Goal: Task Accomplishment & Management: Complete application form

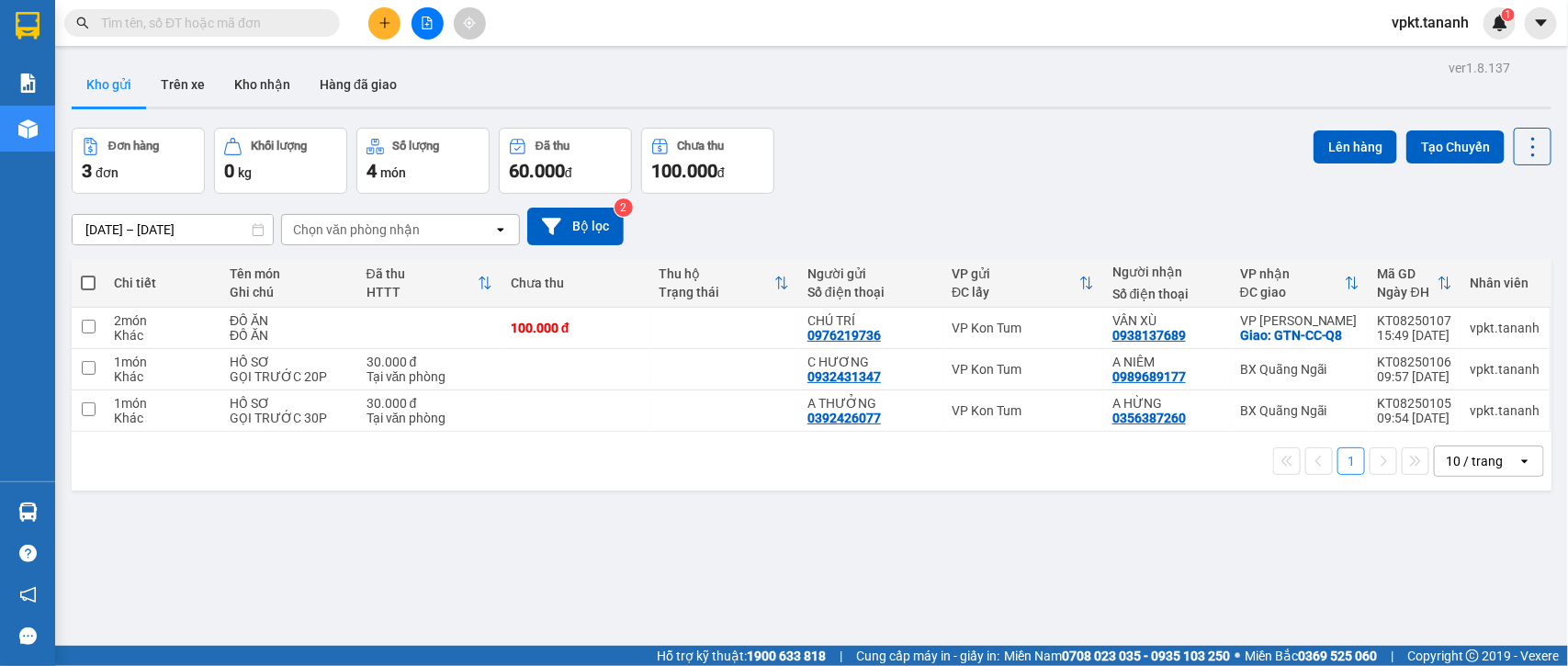
click at [381, 25] on icon "plus" at bounding box center [384, 22] width 13 height 13
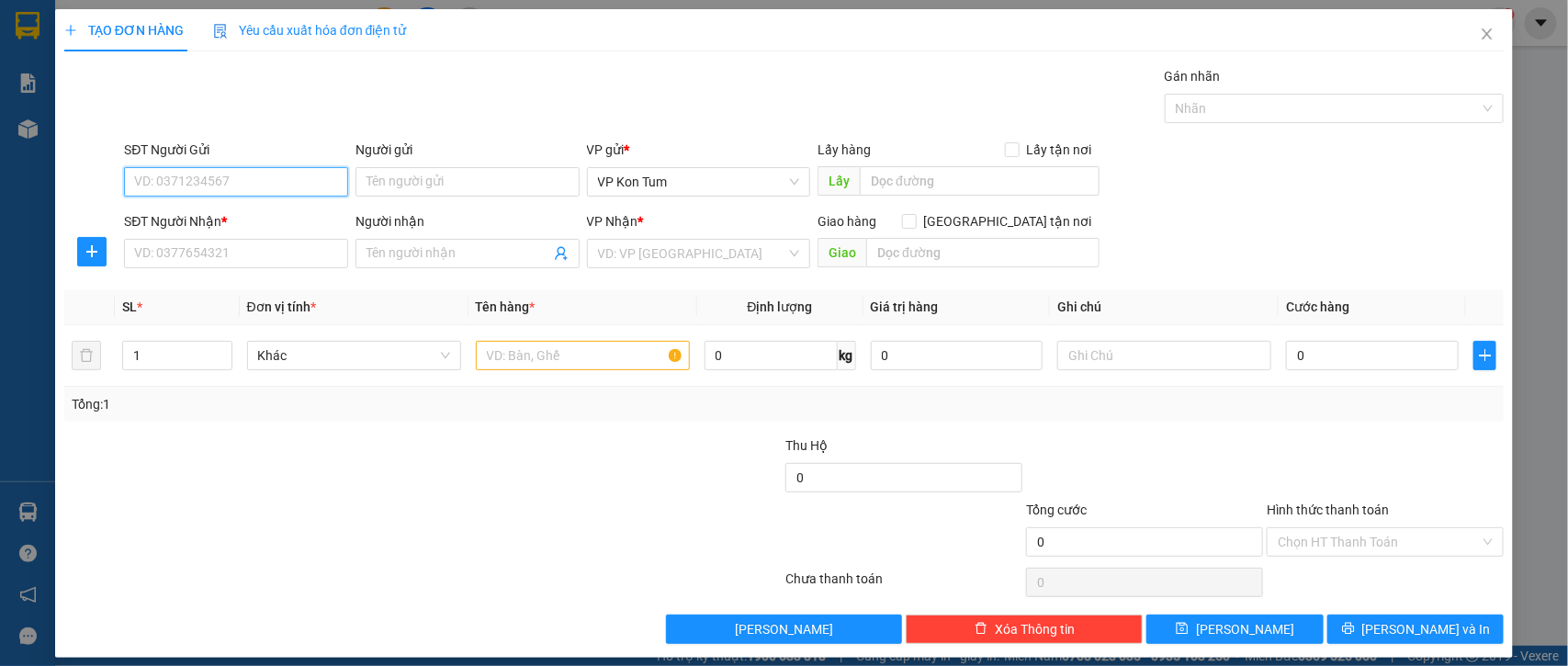
click at [218, 182] on input "SĐT Người Gửi" at bounding box center [236, 182] width 225 height 29
type input "0333687112"
click at [443, 172] on input "Người gửi" at bounding box center [467, 182] width 225 height 29
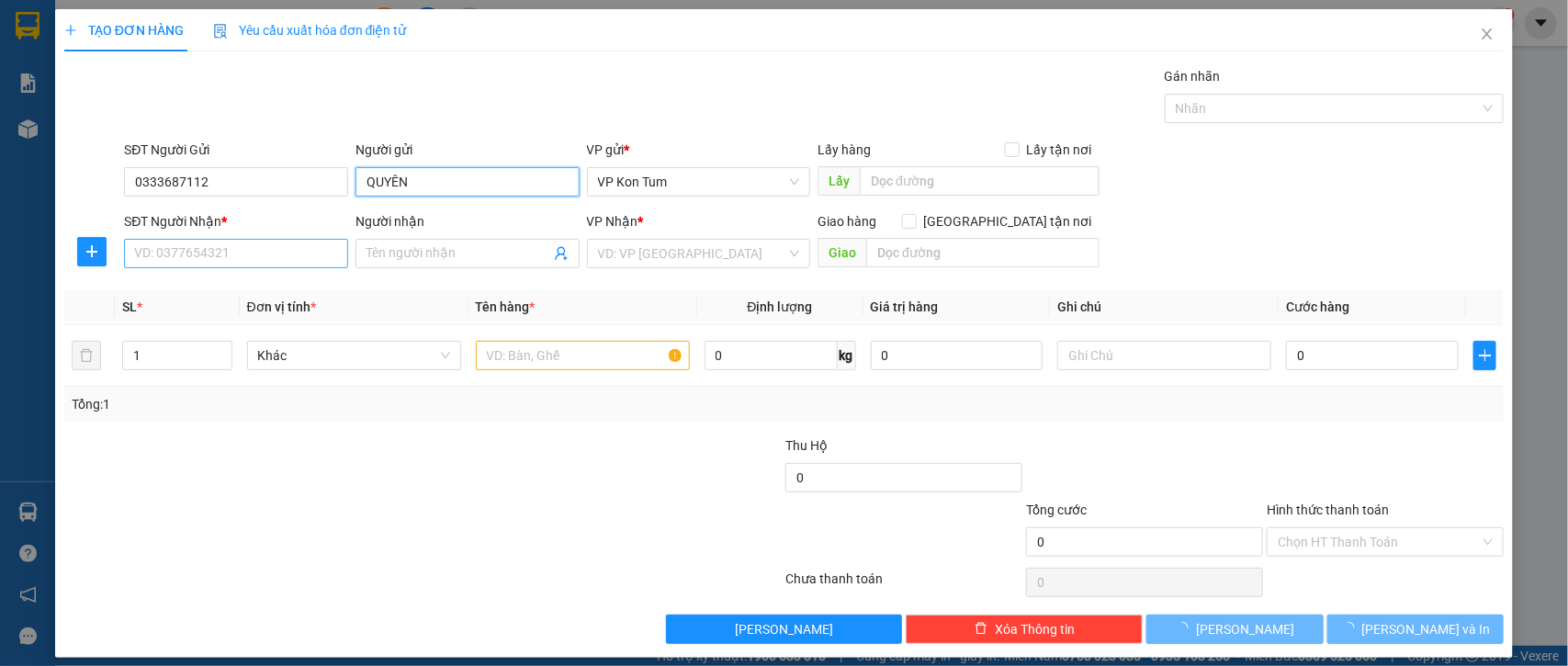
type input "QUYÊN"
click at [227, 245] on input "SĐT Người Nhận *" at bounding box center [236, 254] width 225 height 29
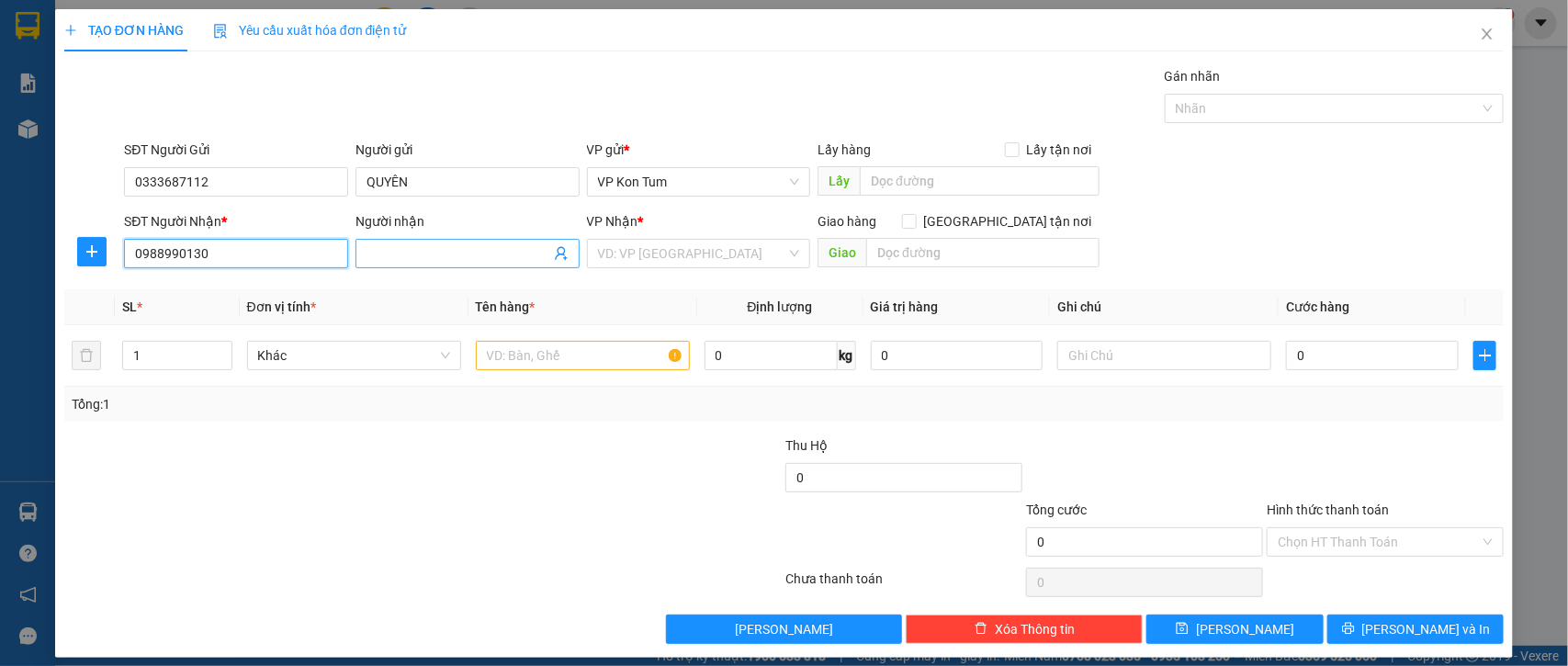
type input "0988990130"
click at [402, 248] on input "Người nhận" at bounding box center [459, 254] width 184 height 20
type input "THẢO"
click at [157, 258] on input "0988990130" at bounding box center [236, 254] width 225 height 29
click at [163, 254] on input "0988990130" at bounding box center [236, 254] width 225 height 29
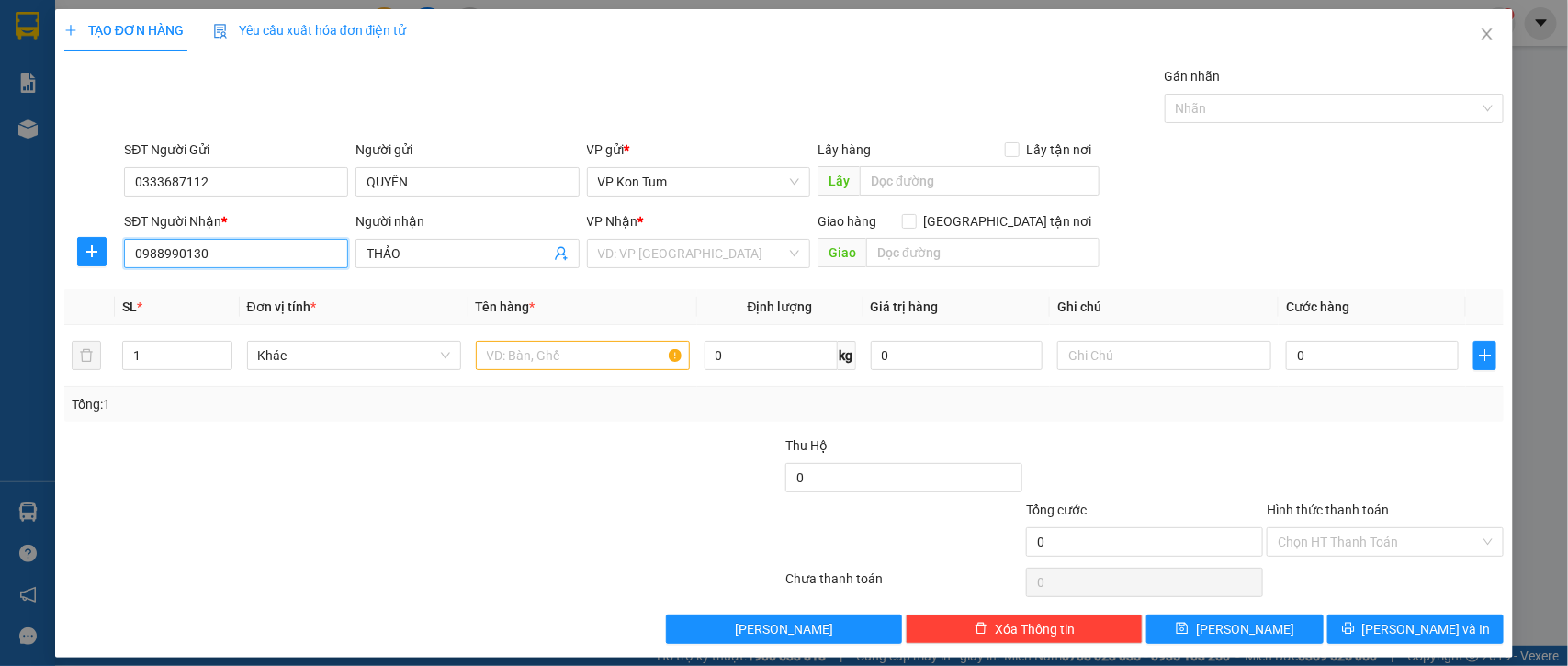
click at [182, 256] on input "0988990130" at bounding box center [236, 254] width 225 height 29
click at [682, 254] on input "search" at bounding box center [693, 254] width 190 height 27
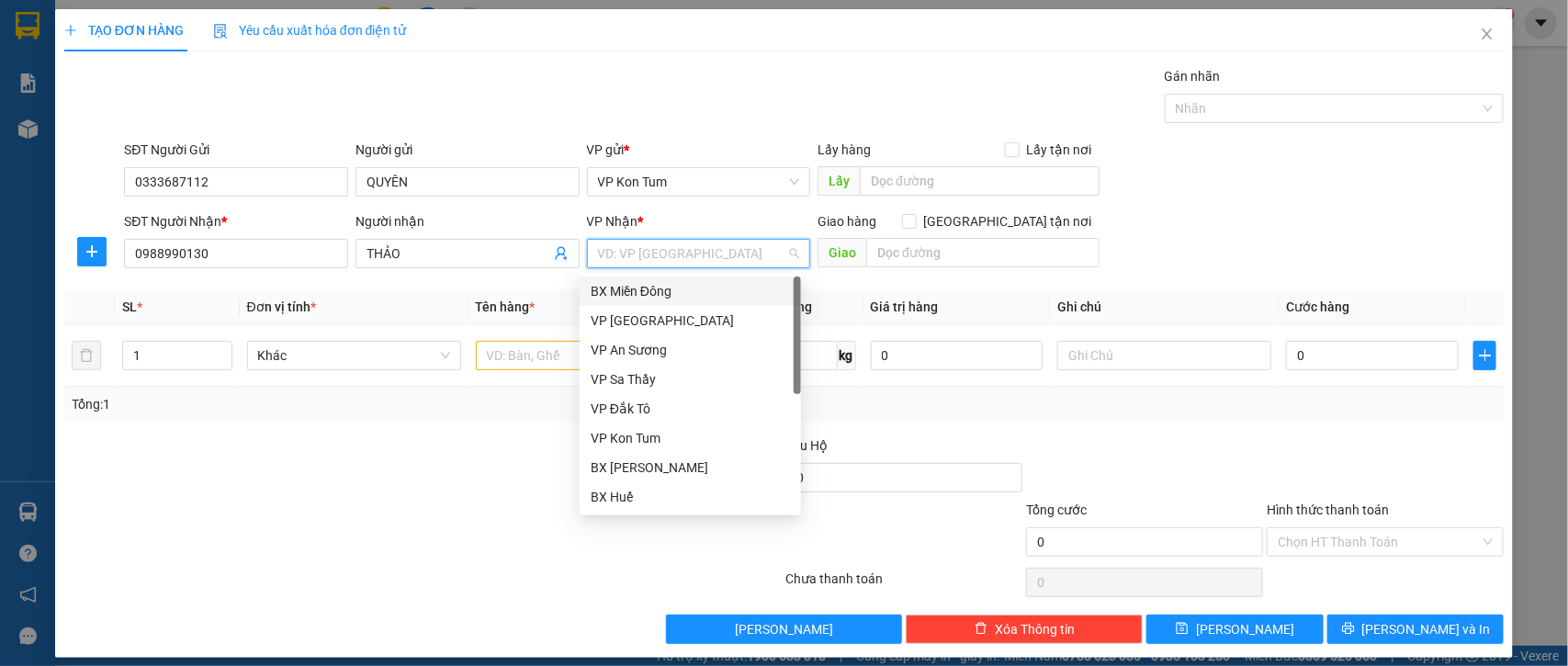
click at [726, 287] on div "BX Miền Đông" at bounding box center [690, 290] width 199 height 20
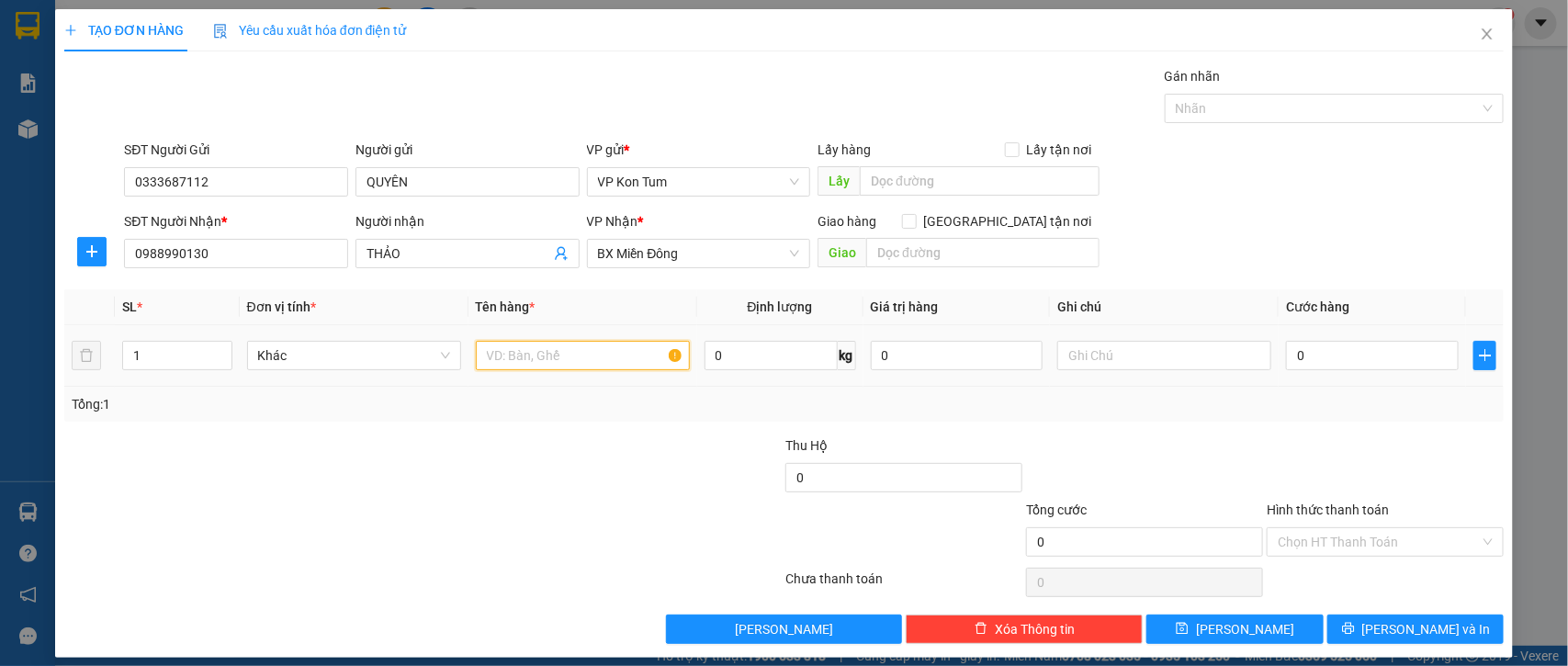
click at [490, 349] on input "text" at bounding box center [583, 355] width 214 height 29
type input "THUỐC"
click at [462, 414] on div "Tổng: 1" at bounding box center [339, 404] width 534 height 20
click at [1105, 358] on input "text" at bounding box center [1163, 355] width 214 height 29
click at [1337, 370] on input "0" at bounding box center [1372, 355] width 172 height 29
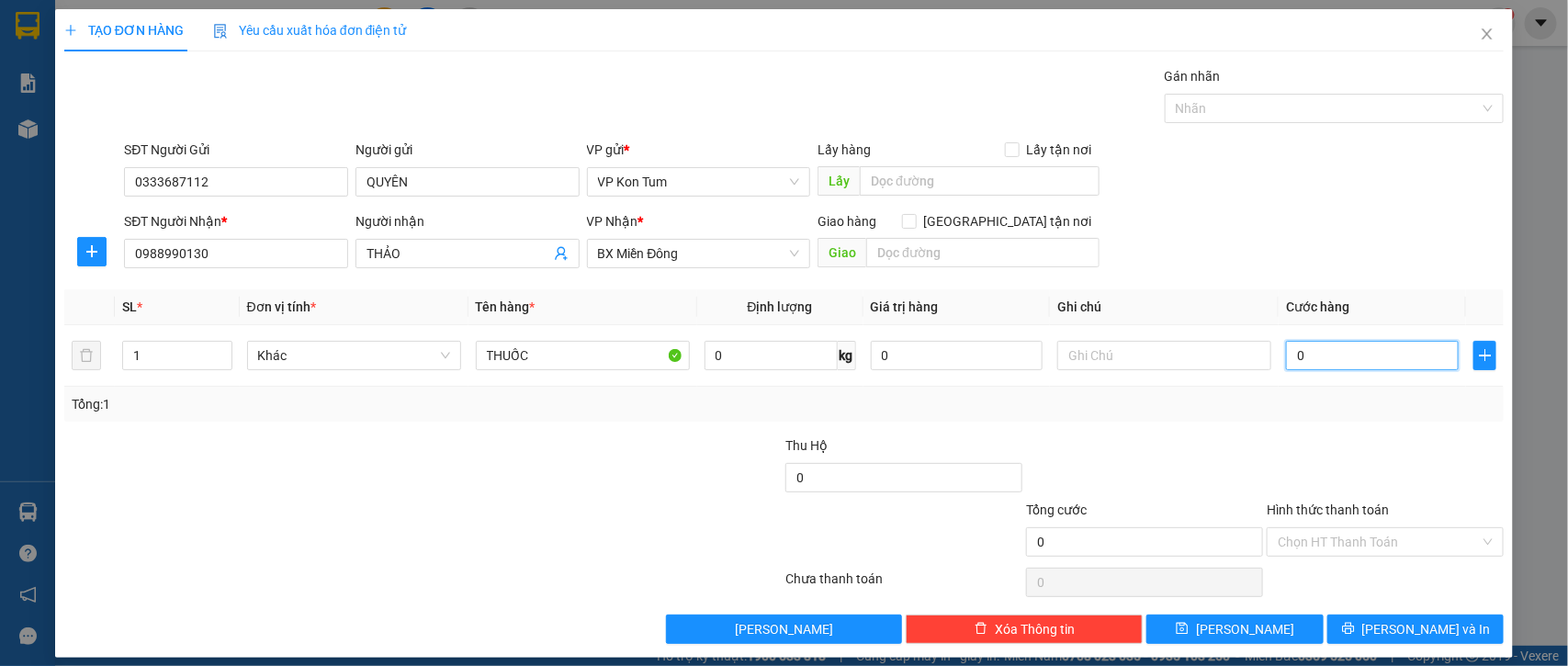
type input "5"
type input "50"
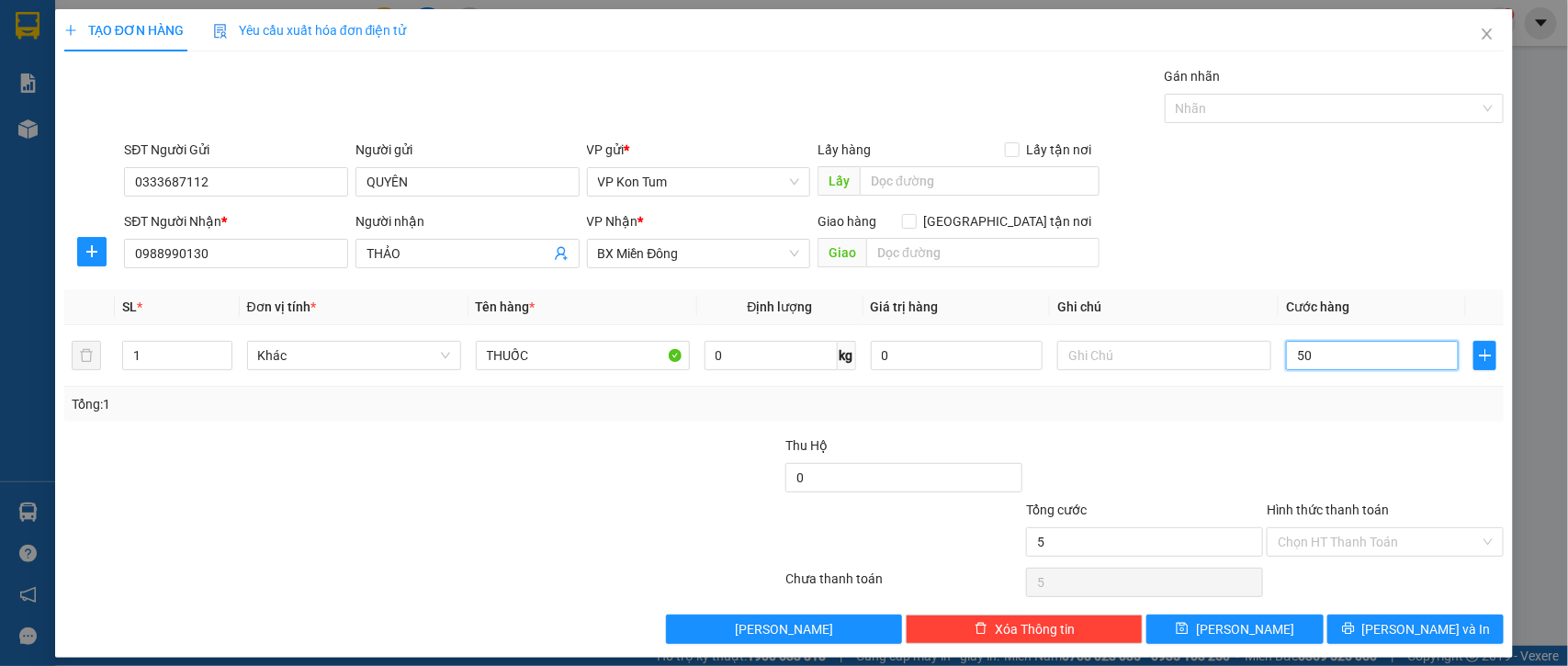
type input "50"
type input "500"
type input "50.000"
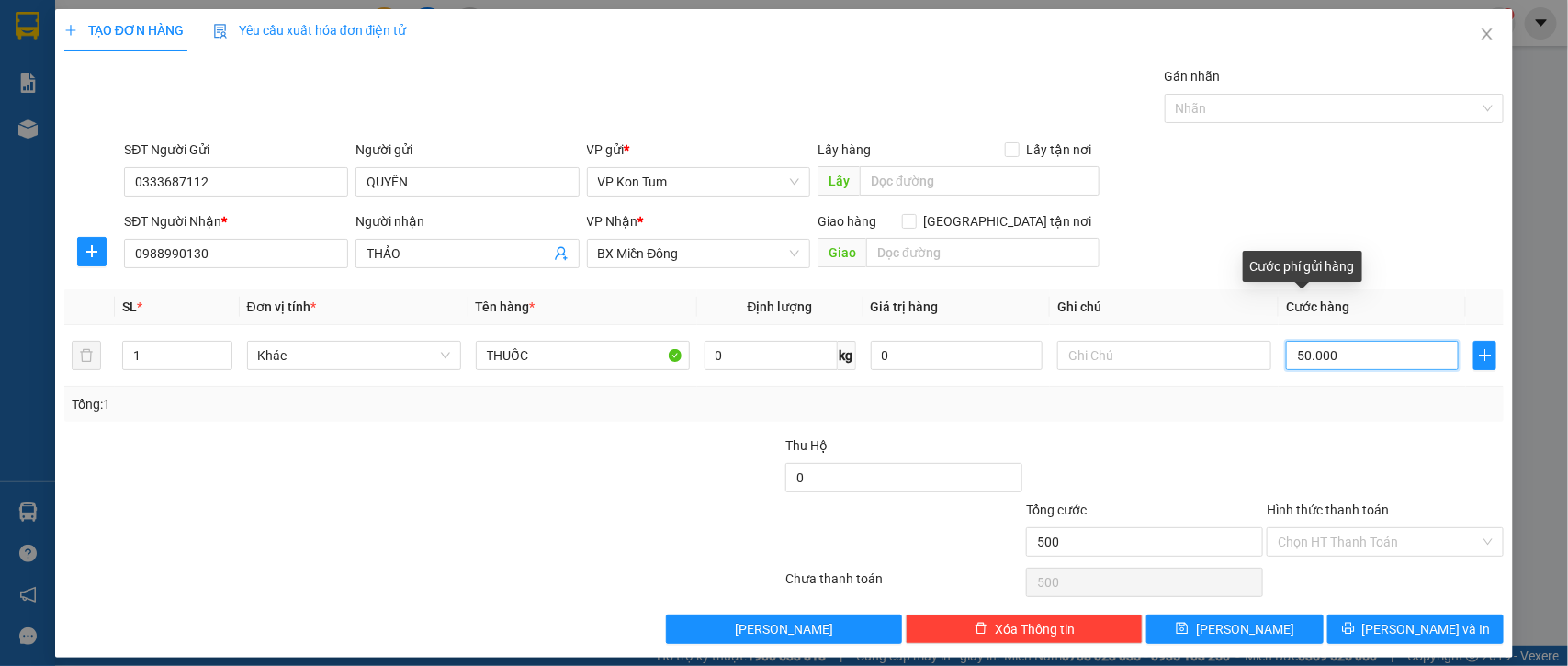
type input "50.000"
click at [1325, 543] on input "Hình thức thanh toán" at bounding box center [1378, 542] width 202 height 27
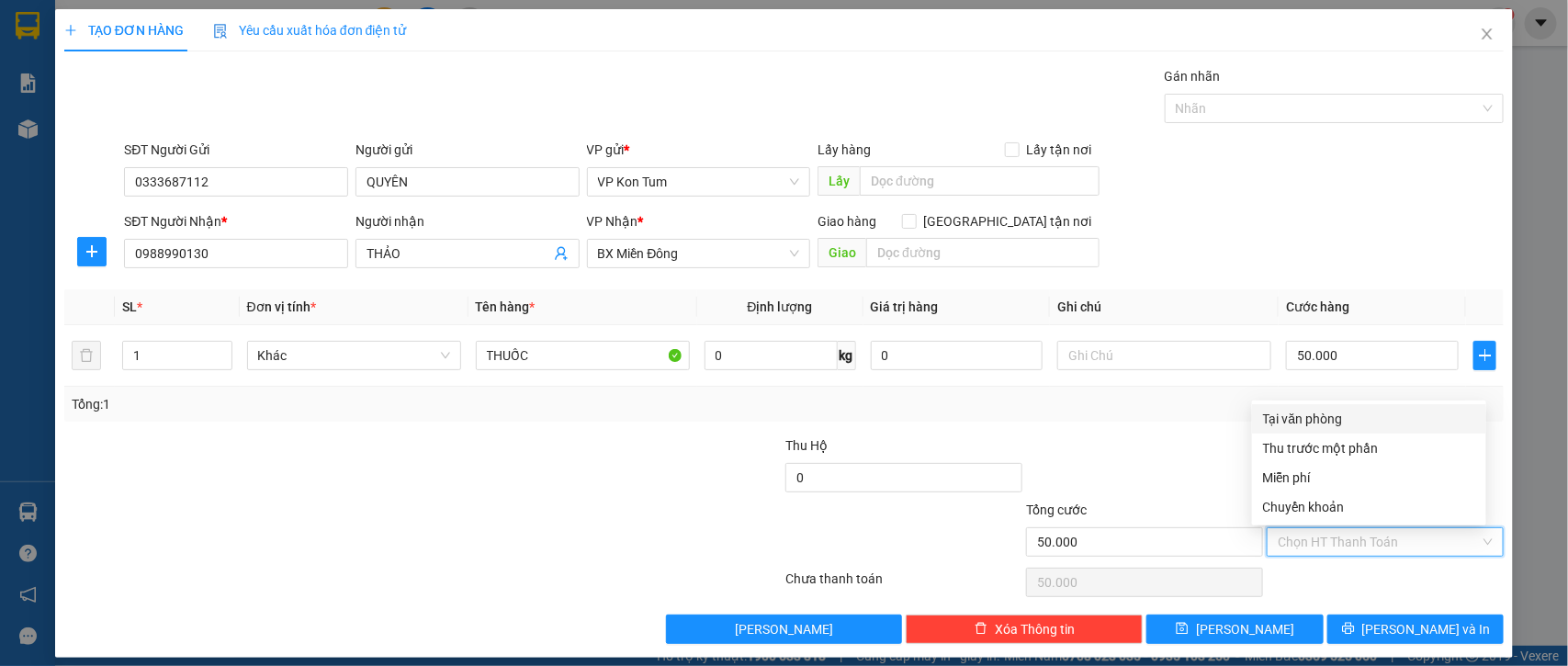
drag, startPoint x: 1328, startPoint y: 418, endPoint x: 1280, endPoint y: 418, distance: 48.0
click at [1328, 418] on div "Tại văn phòng" at bounding box center [1369, 418] width 212 height 20
type input "0"
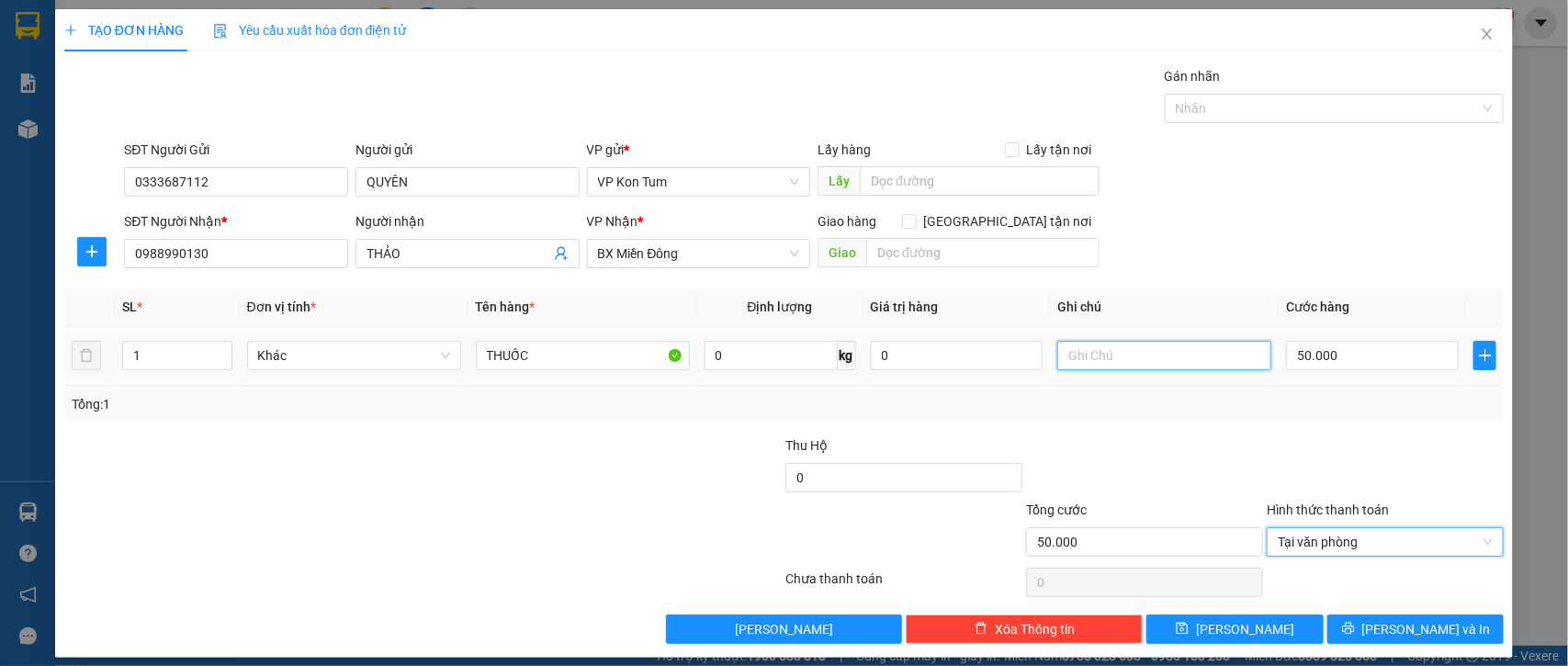
click at [1074, 356] on input "text" at bounding box center [1163, 355] width 214 height 29
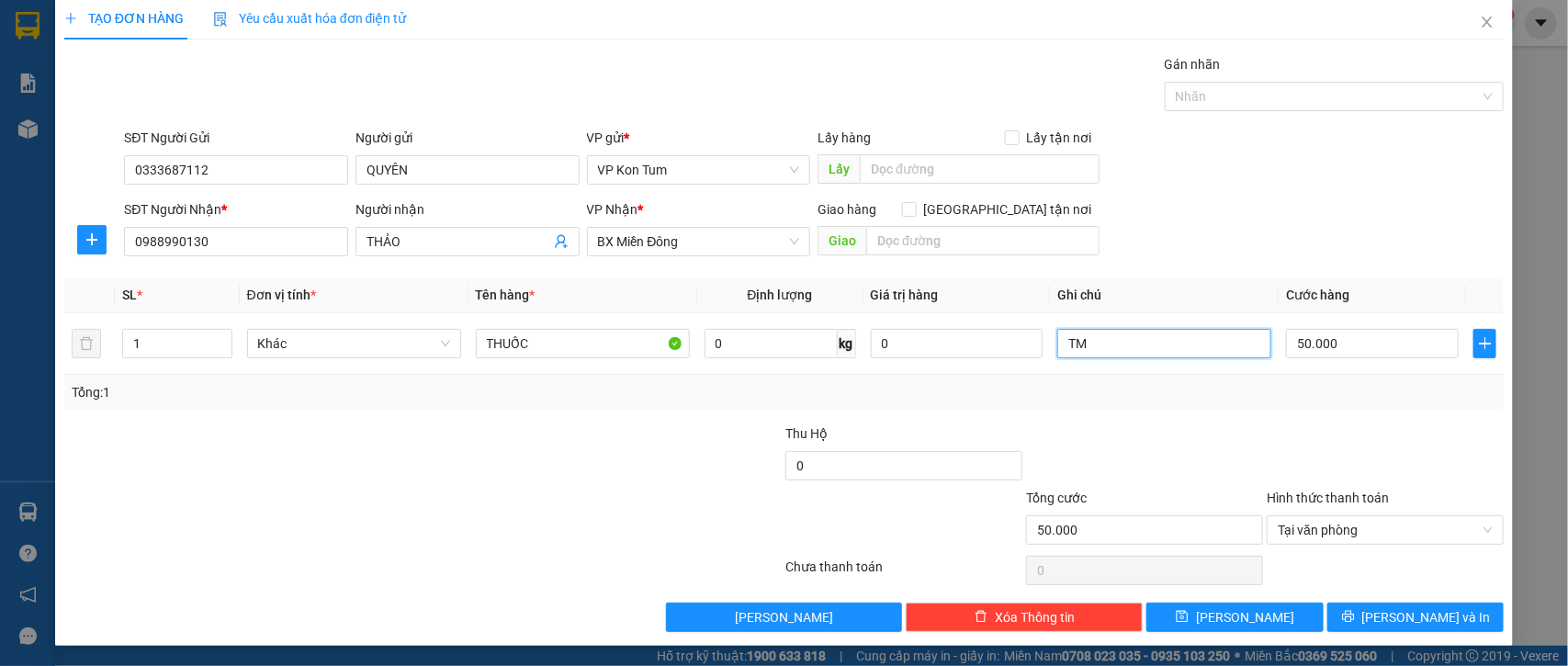
scroll to position [15, 0]
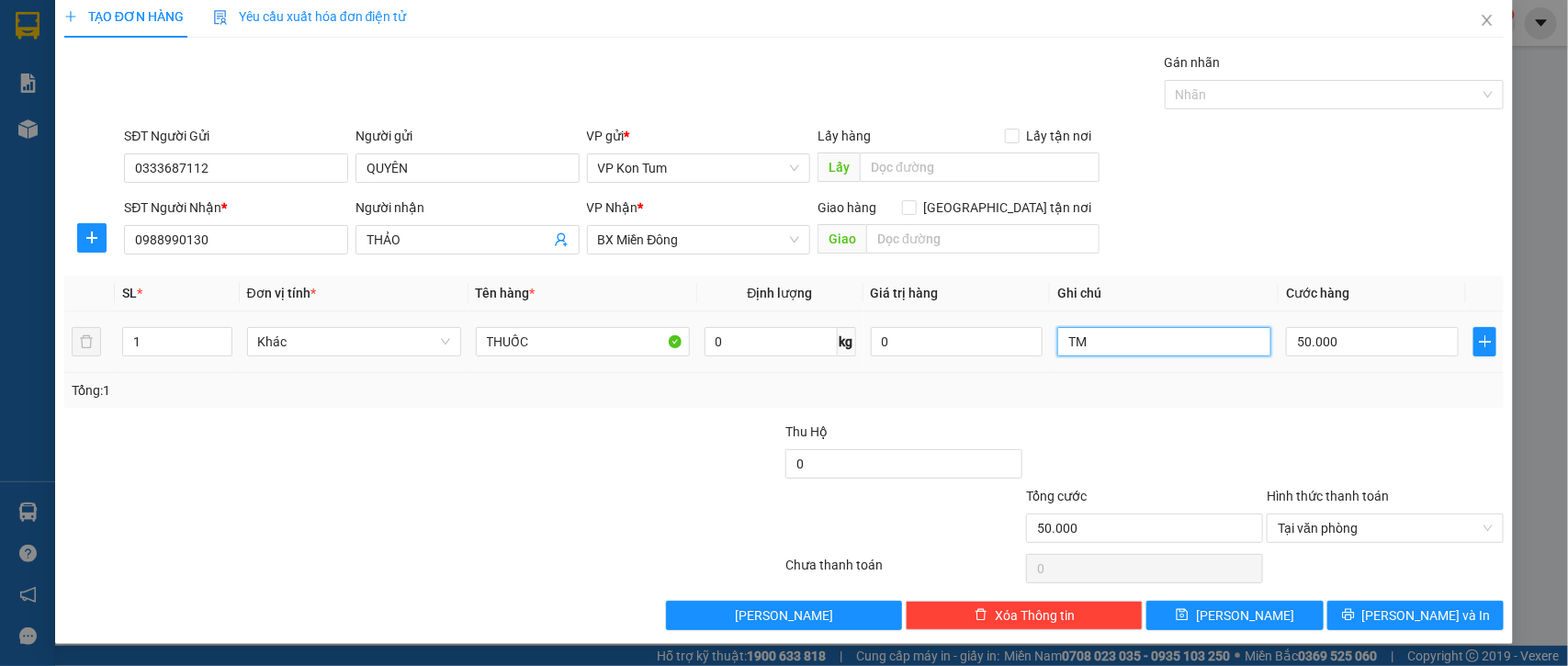
type input "T"
type input "C"
type input "TM"
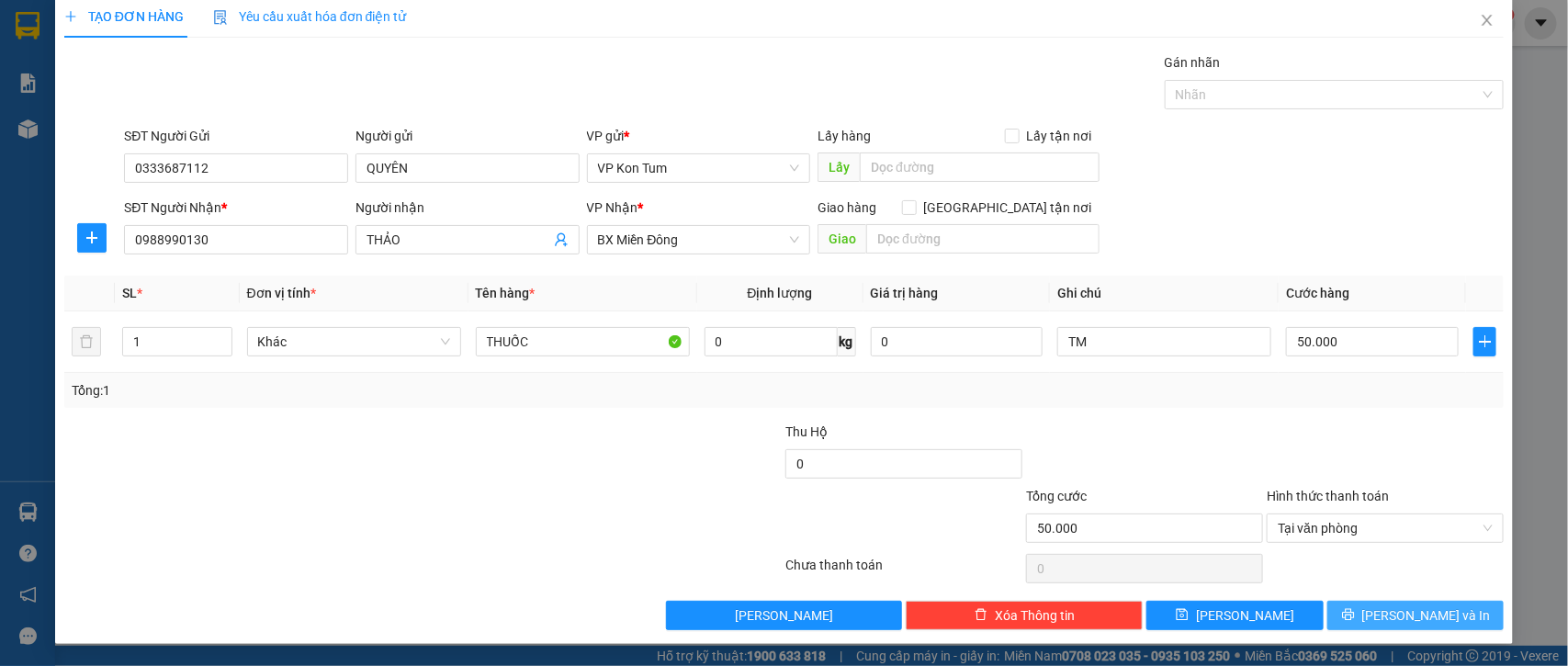
drag, startPoint x: 1465, startPoint y: 617, endPoint x: 1282, endPoint y: 510, distance: 212.0
click at [1465, 617] on button "[PERSON_NAME] và In" at bounding box center [1416, 616] width 176 height 29
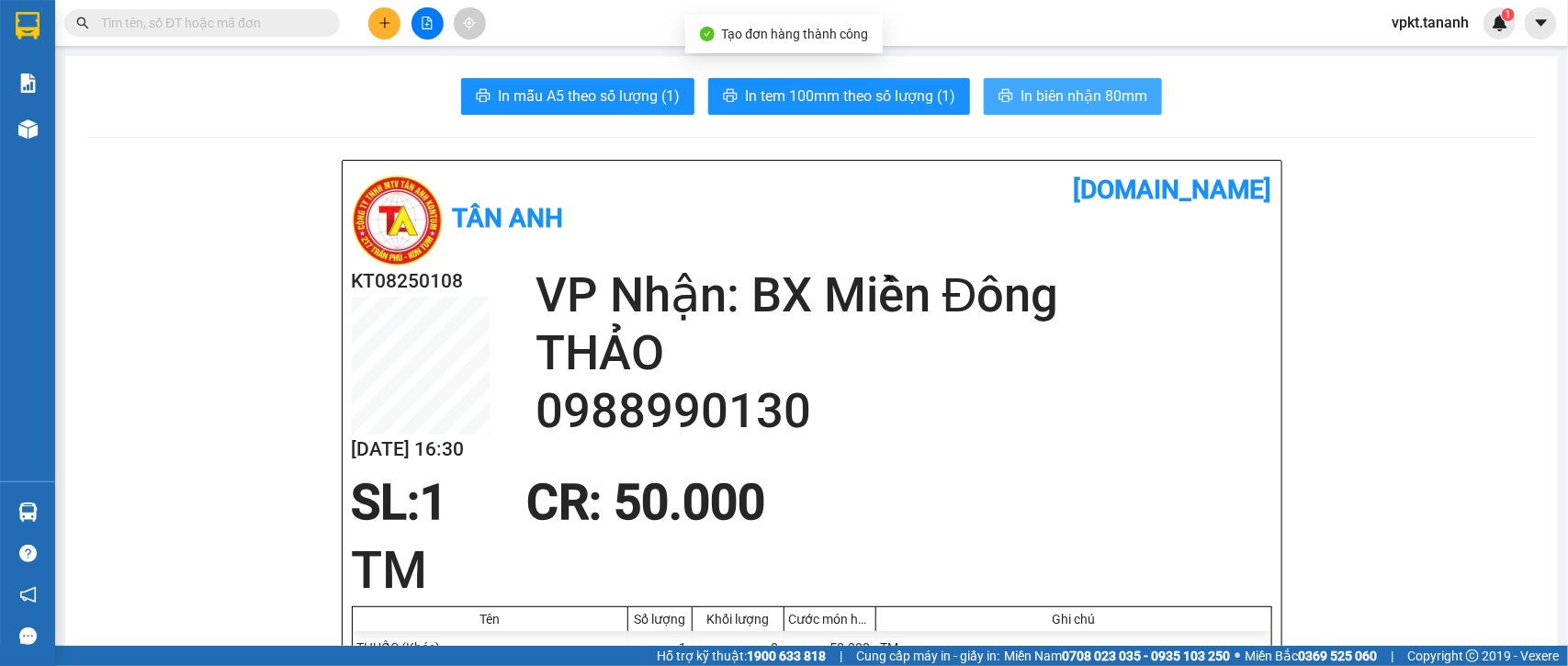
click at [999, 101] on icon "printer" at bounding box center [1006, 95] width 15 height 15
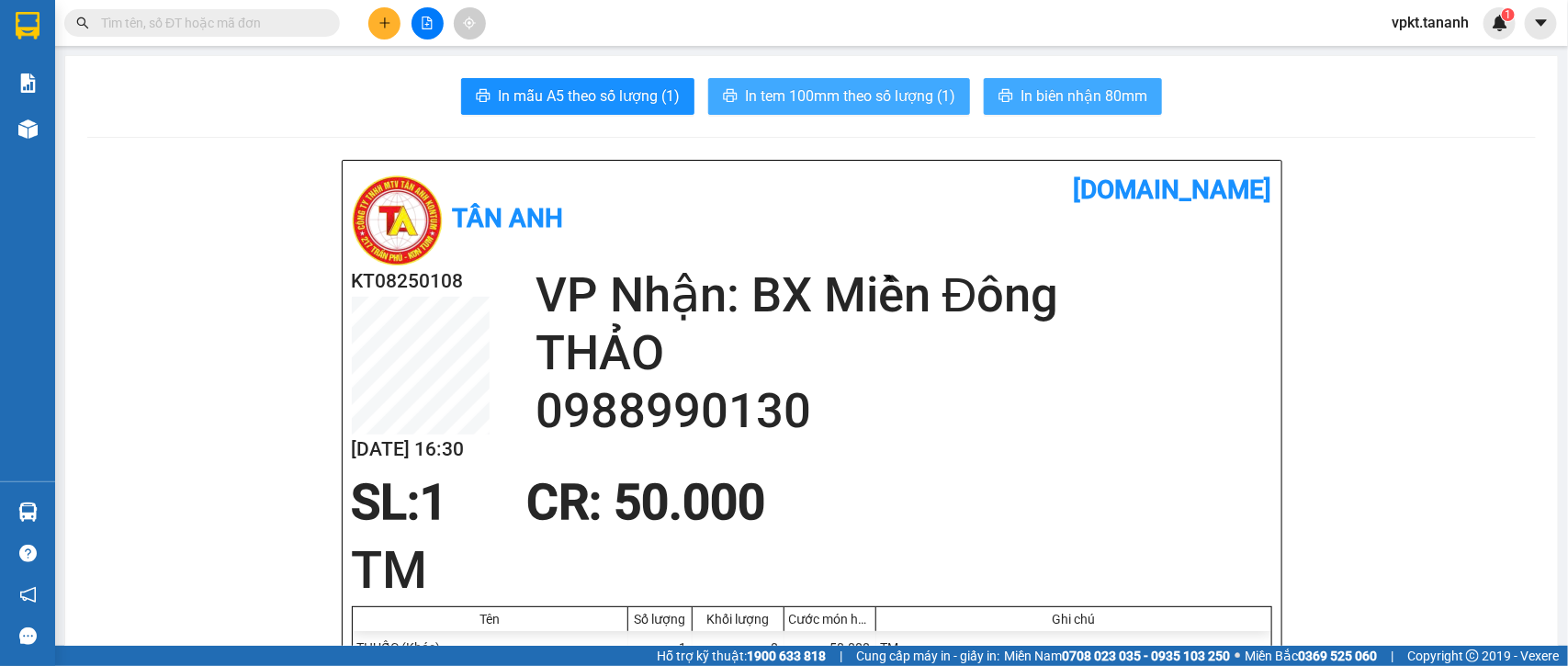
click at [729, 93] on button "In tem 100mm theo số lượng (1)" at bounding box center [839, 97] width 262 height 37
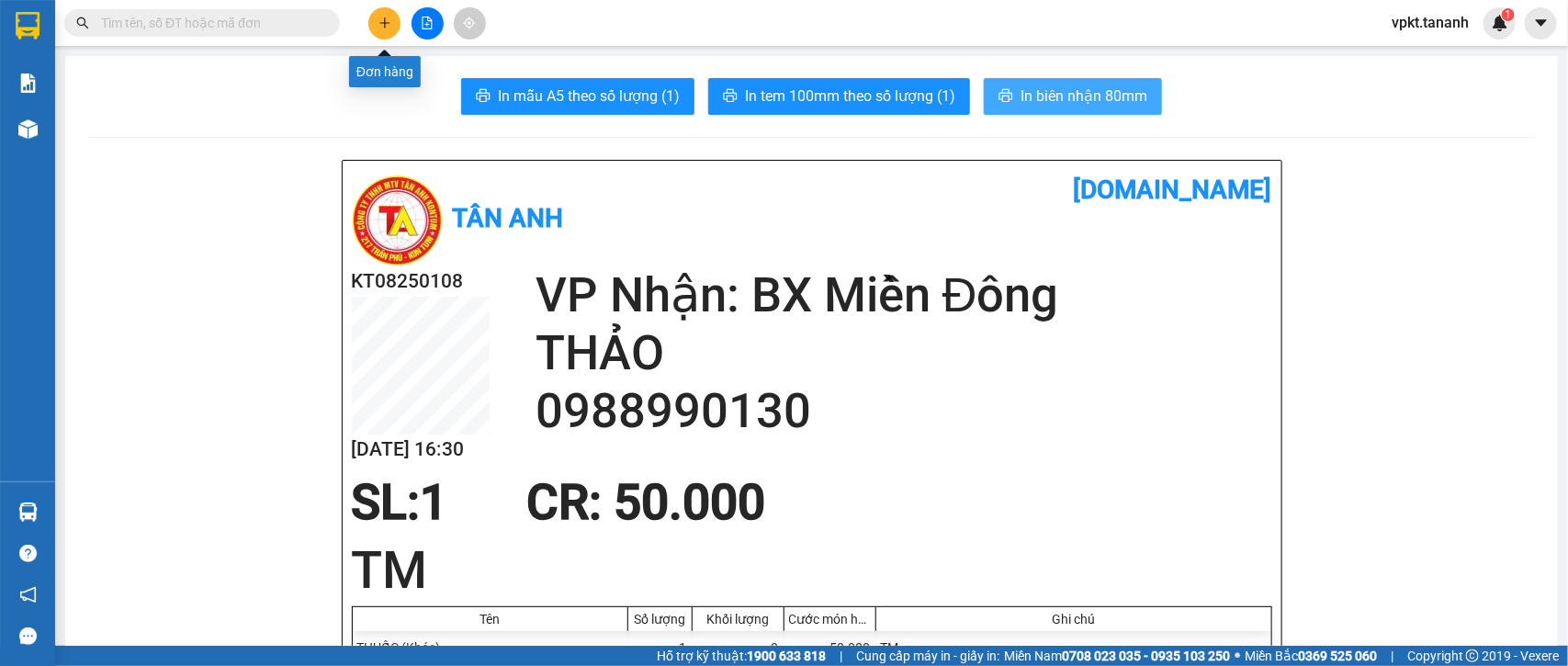
click at [384, 19] on icon "plus" at bounding box center [384, 22] width 1 height 10
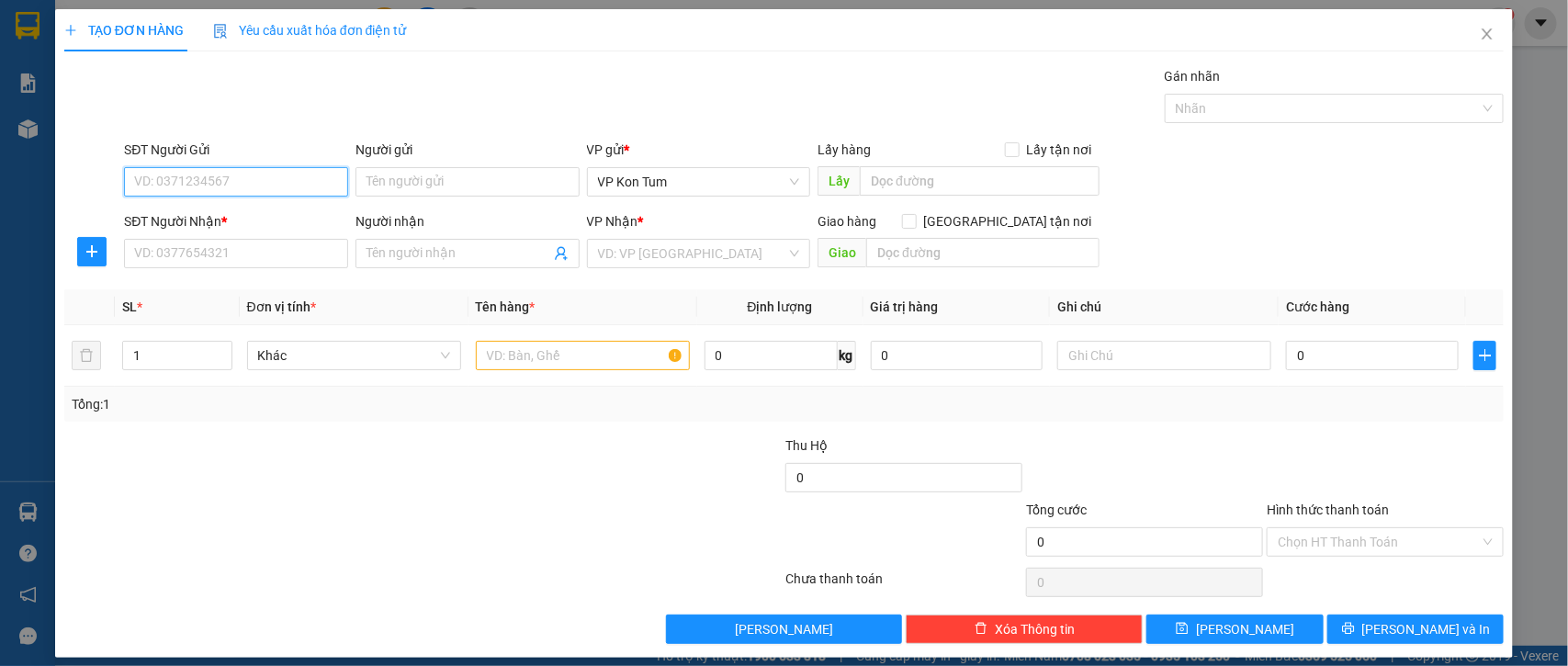
click at [267, 181] on input "SĐT Người Gửi" at bounding box center [236, 182] width 225 height 29
type input "0945254222"
drag, startPoint x: 289, startPoint y: 216, endPoint x: 266, endPoint y: 223, distance: 24.0
click at [289, 216] on div "0945254222 - NHA KHOA HẠNH PHÚC" at bounding box center [246, 219] width 223 height 20
type input "NHA KHOA HẠNH PHÚC"
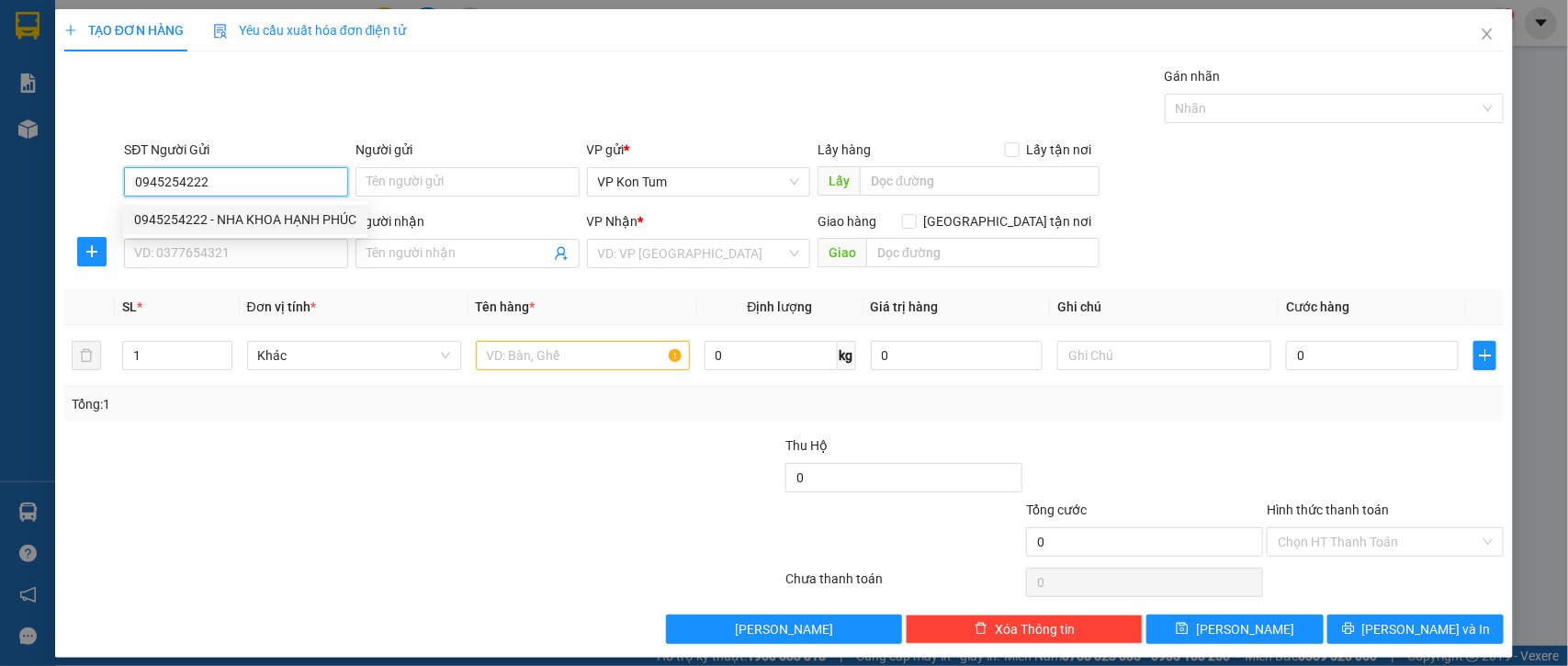
type input "0913129199"
type input "LAB [PERSON_NAME]"
type input "40.000"
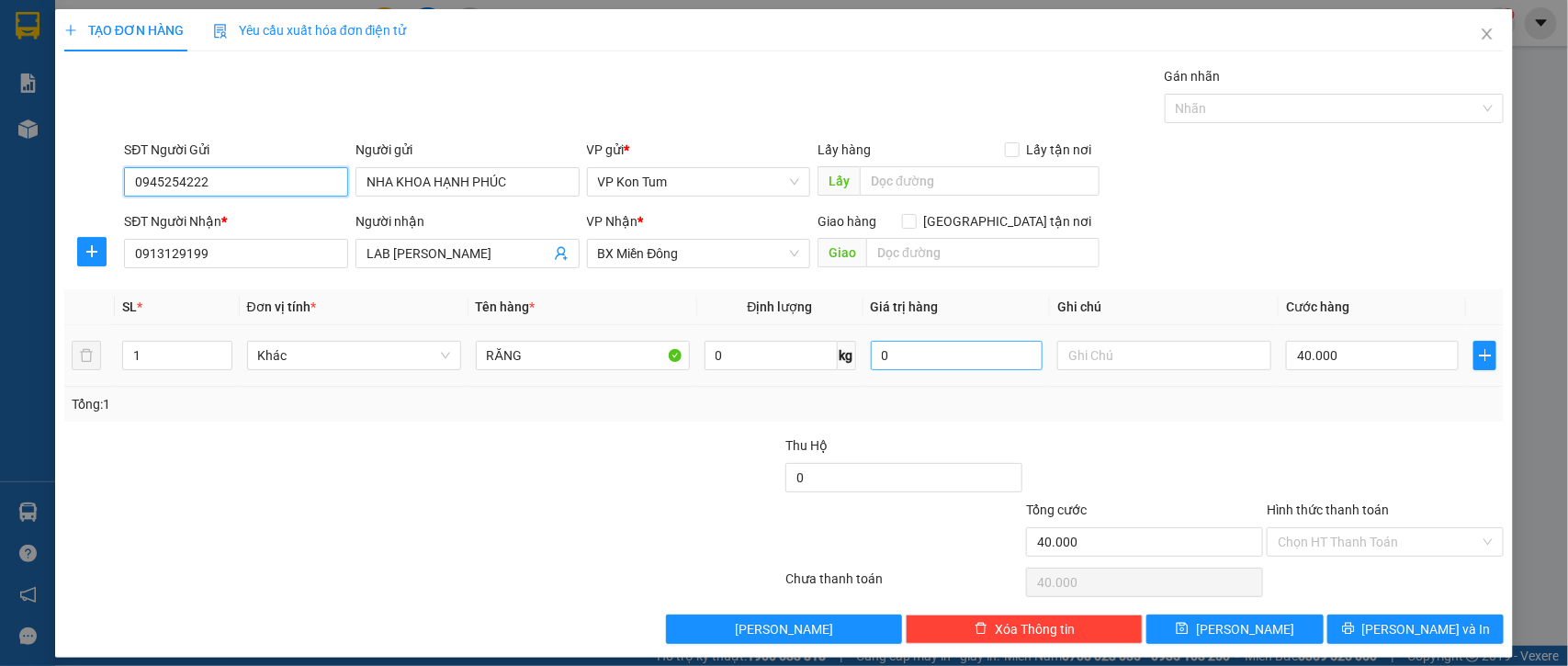
type input "0945254222"
click at [929, 356] on input "0" at bounding box center [957, 355] width 172 height 29
click at [1330, 351] on input "40.000" at bounding box center [1372, 355] width 172 height 29
click at [1079, 361] on input "text" at bounding box center [1163, 355] width 214 height 29
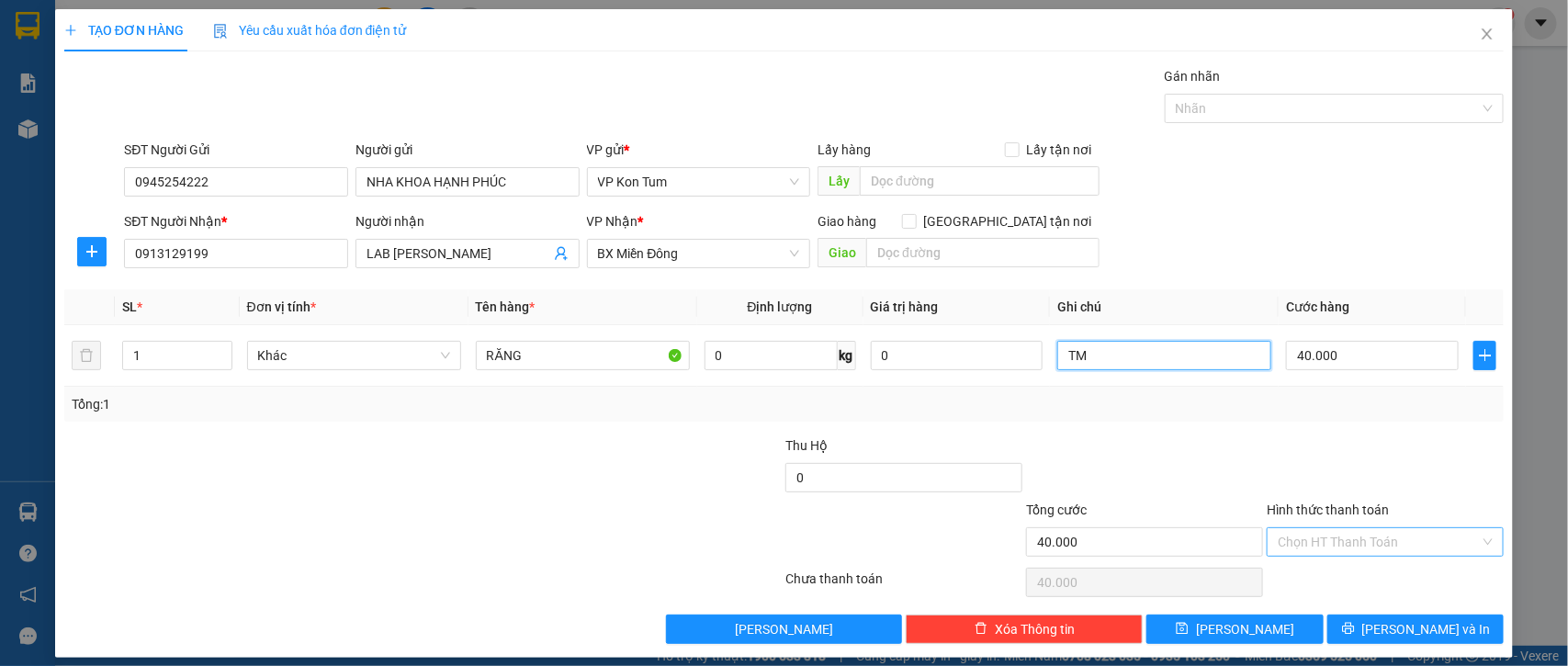
type input "TM"
click at [1320, 547] on input "Hình thức thanh toán" at bounding box center [1378, 542] width 202 height 27
drag, startPoint x: 1323, startPoint y: 425, endPoint x: 1314, endPoint y: 377, distance: 48.8
click at [1323, 425] on div "Tại văn phòng" at bounding box center [1369, 418] width 212 height 20
type input "0"
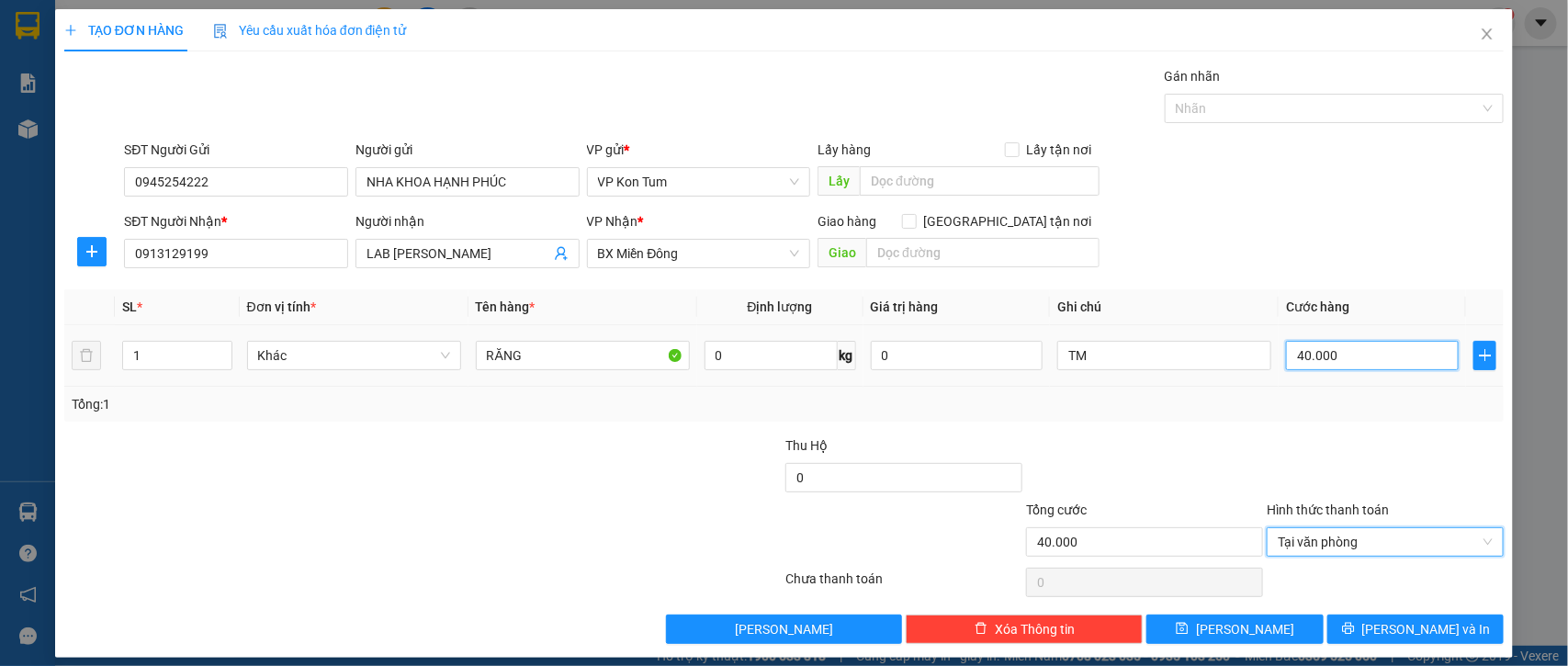
click at [1340, 353] on input "40.000" at bounding box center [1372, 355] width 172 height 29
click at [1218, 451] on div at bounding box center [1144, 468] width 241 height 64
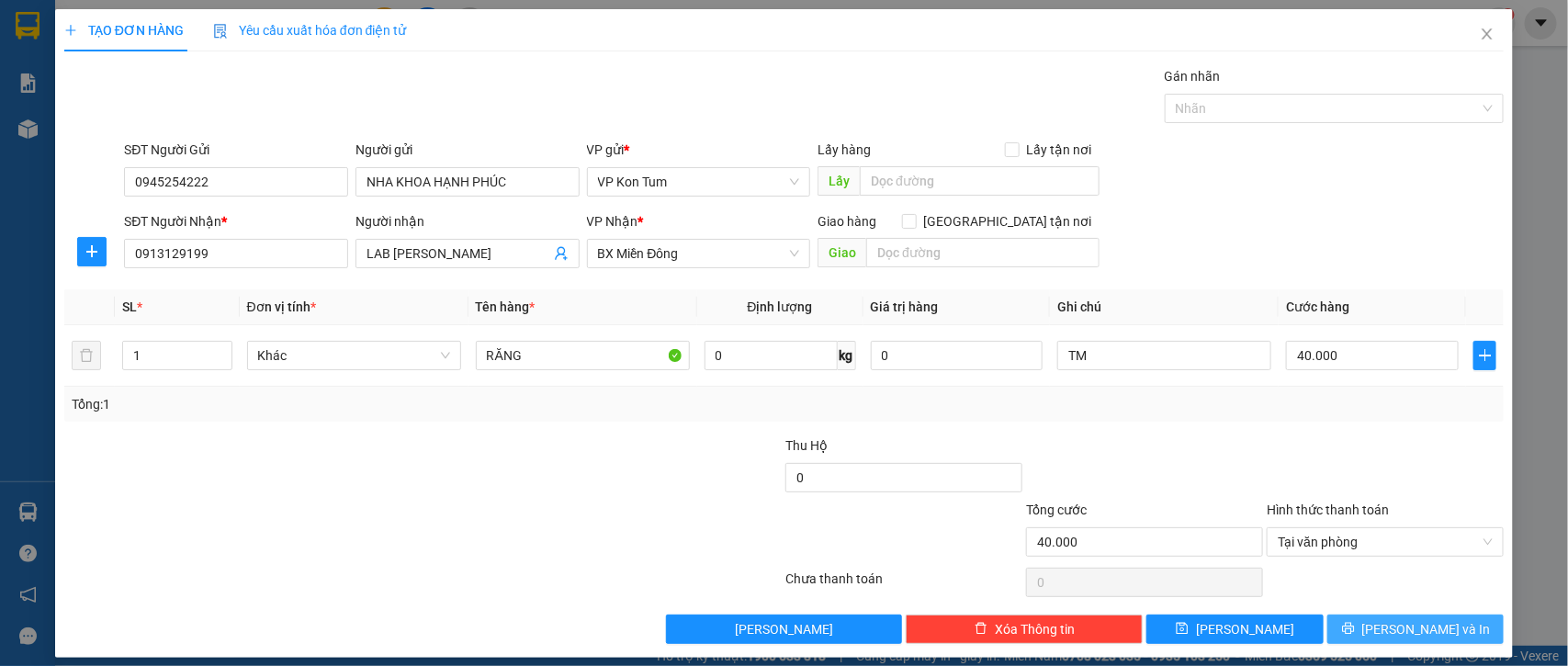
drag, startPoint x: 1367, startPoint y: 629, endPoint x: 1256, endPoint y: 584, distance: 119.8
click at [1354, 629] on icon "printer" at bounding box center [1348, 629] width 12 height 12
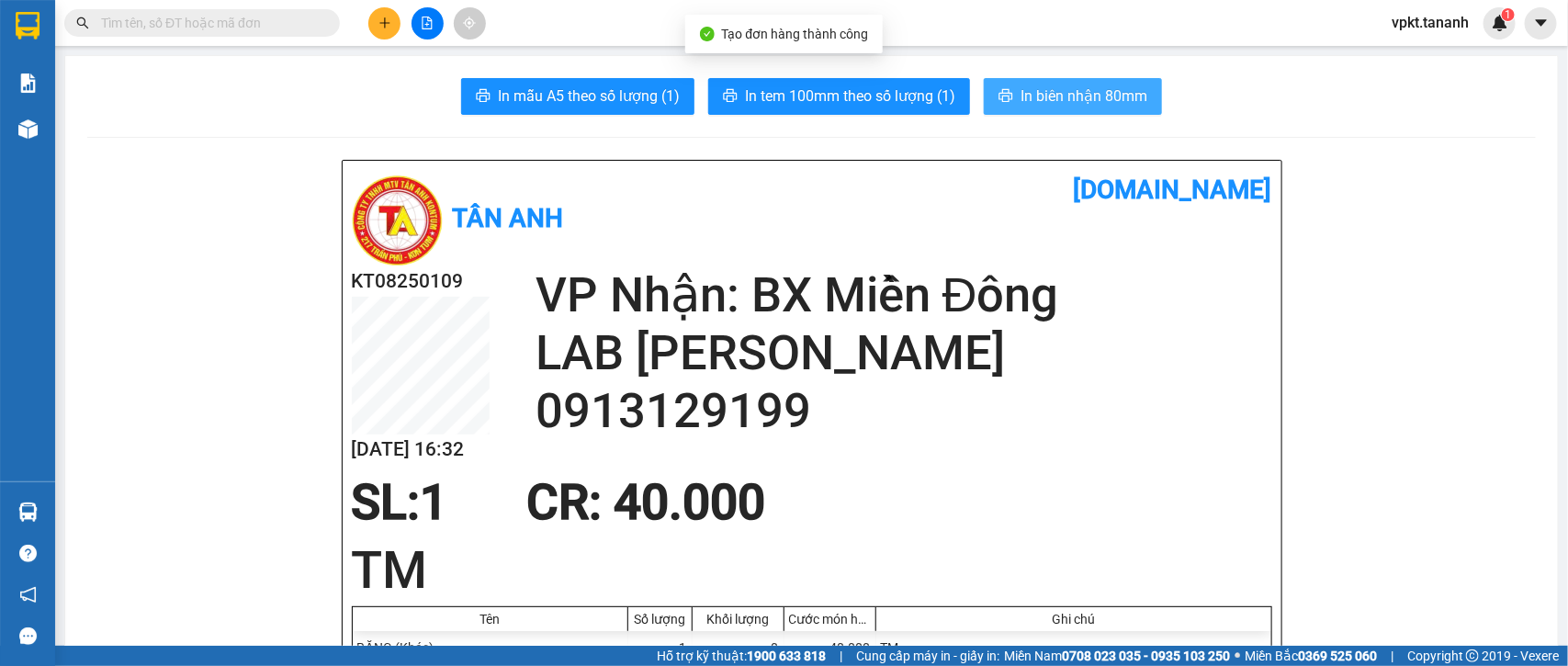
click at [1048, 106] on span "In biên nhận 80mm" at bounding box center [1083, 96] width 127 height 23
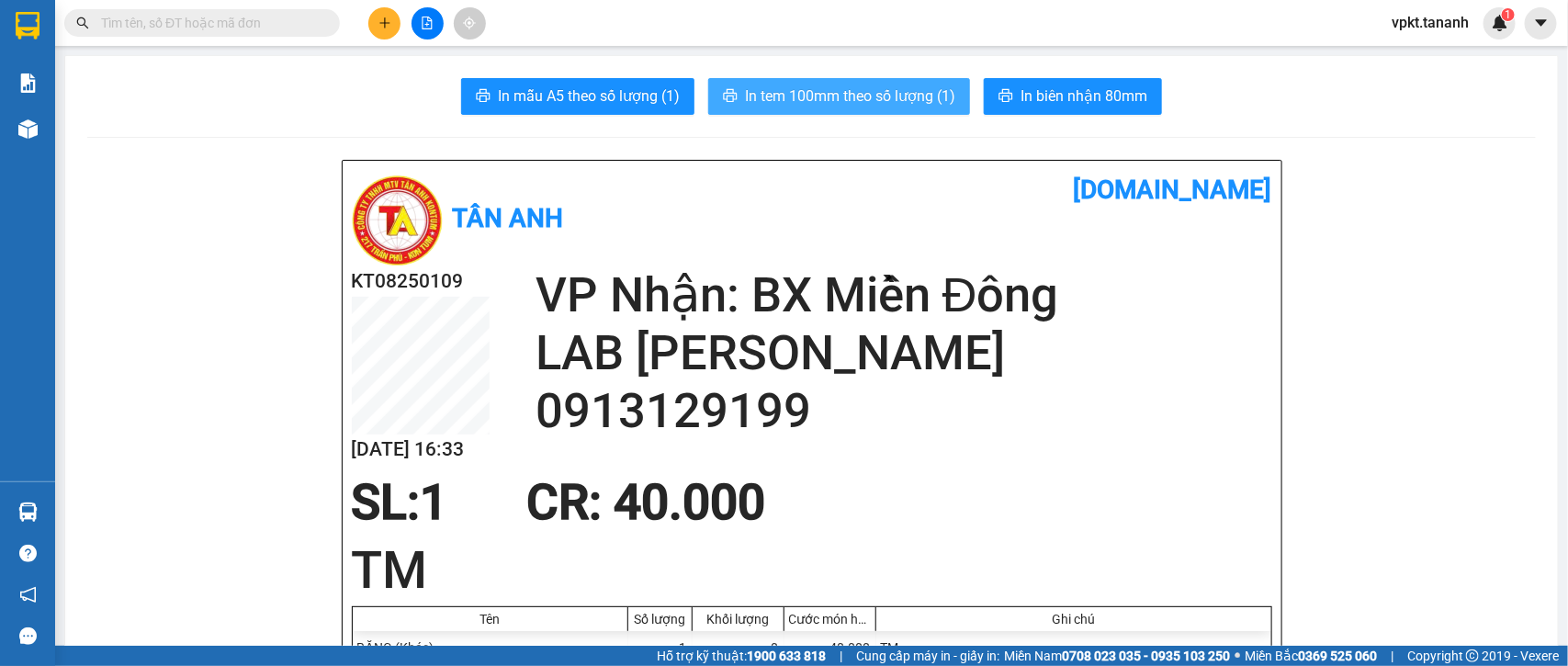
click at [769, 95] on span "In tem 100mm theo số lượng (1)" at bounding box center [850, 96] width 210 height 23
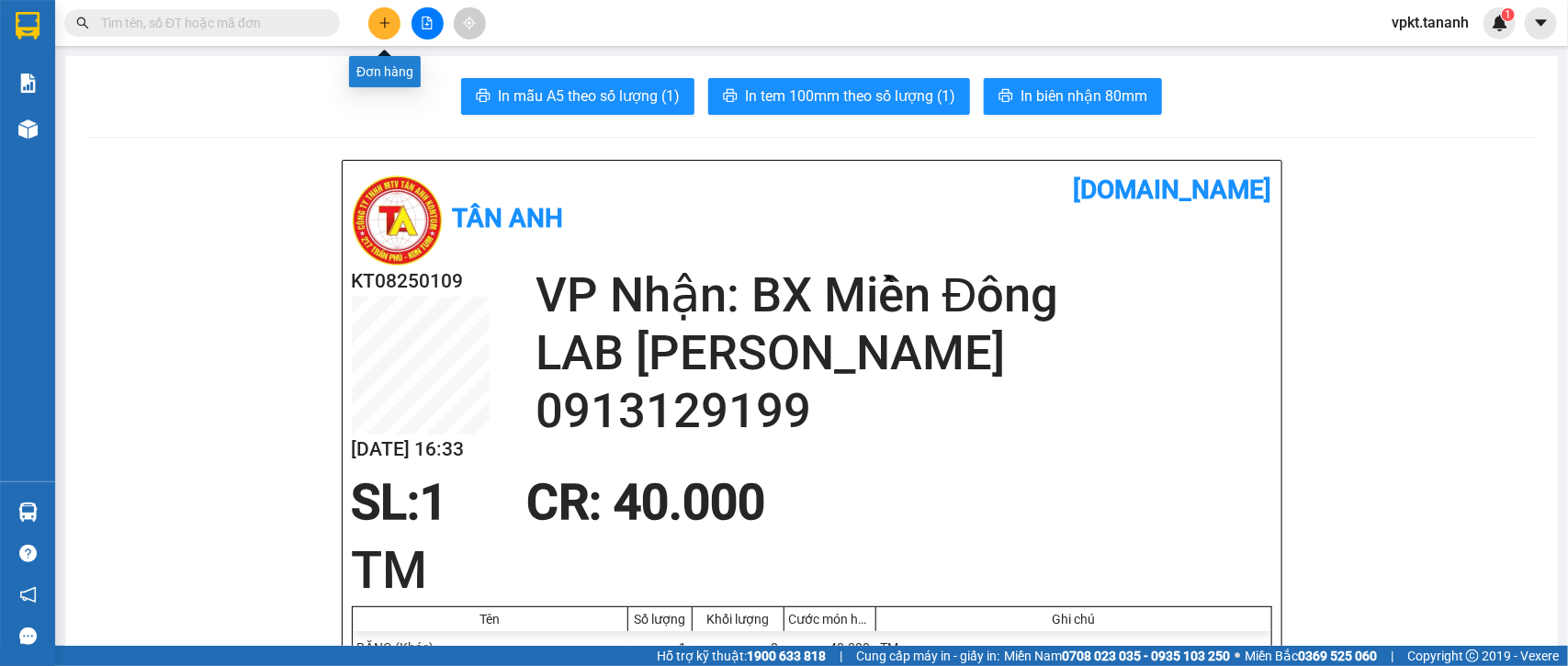
click at [377, 15] on button at bounding box center [384, 23] width 32 height 32
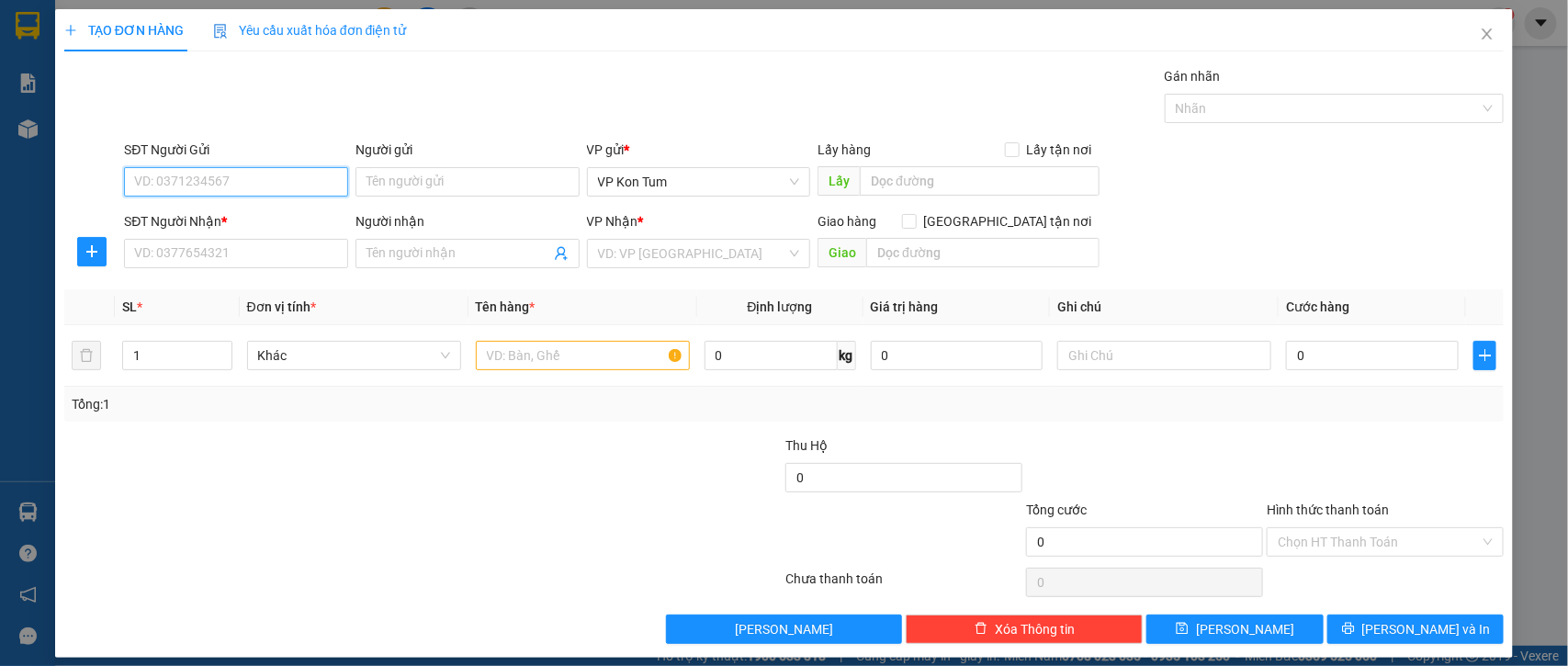
click at [278, 185] on input "SĐT Người Gửi" at bounding box center [236, 182] width 225 height 29
type input "0909882777"
drag, startPoint x: 553, startPoint y: 189, endPoint x: 540, endPoint y: 189, distance: 13.0
click at [553, 189] on input "Người gửi" at bounding box center [467, 182] width 225 height 29
type input "NGUYÊN"
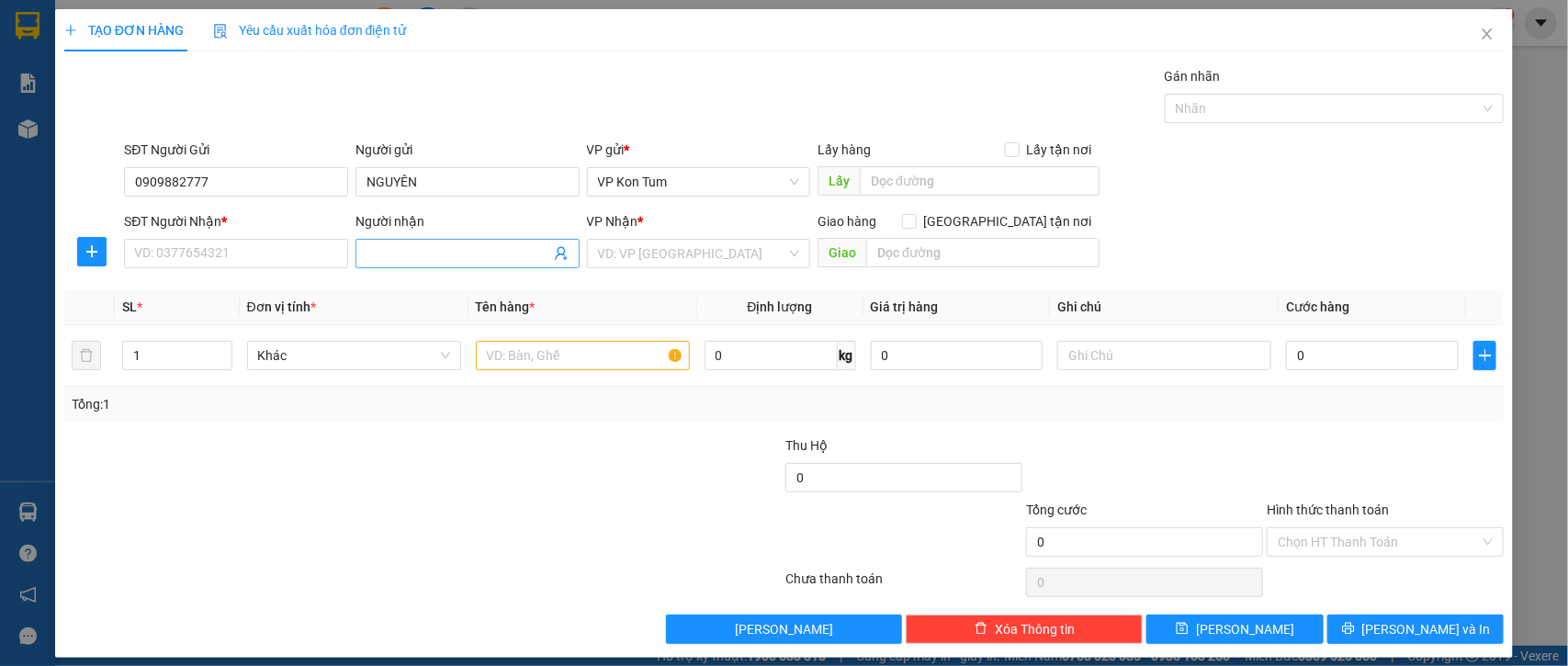
click at [403, 260] on input "Người nhận" at bounding box center [459, 254] width 184 height 20
type input "BÌNH"
click at [163, 253] on input "SĐT Người Nhận *" at bounding box center [236, 254] width 225 height 29
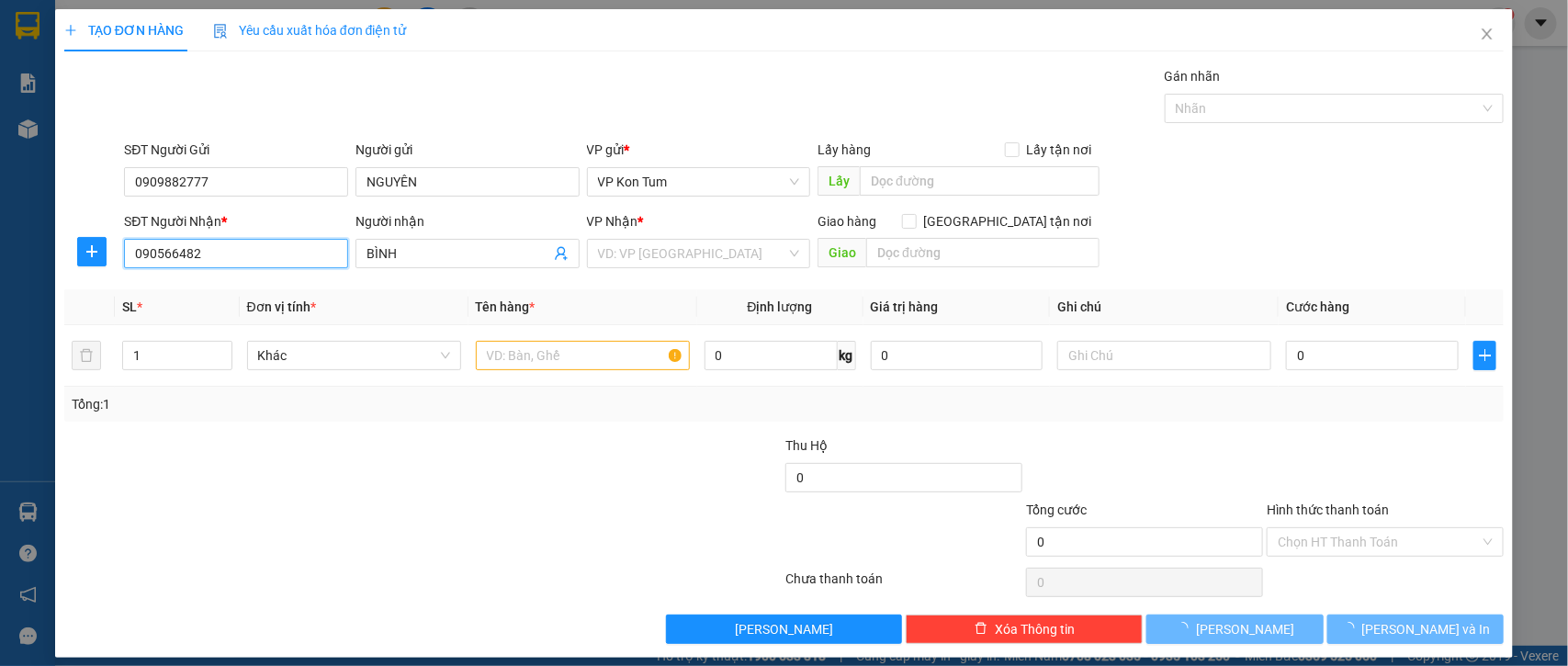
type input "0905664828"
type input "A BÌNH"
type input "40.000"
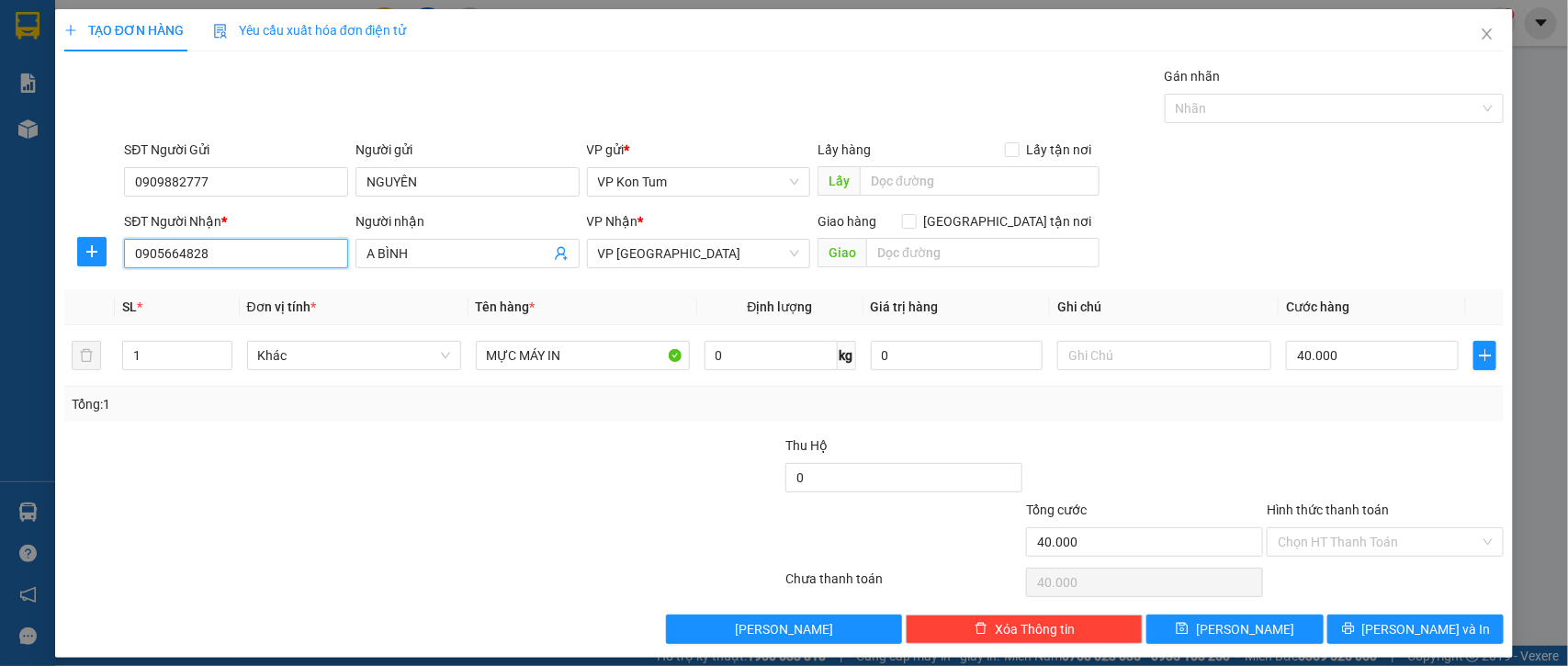
type input "0905664828"
click at [525, 531] on div at bounding box center [303, 531] width 481 height 64
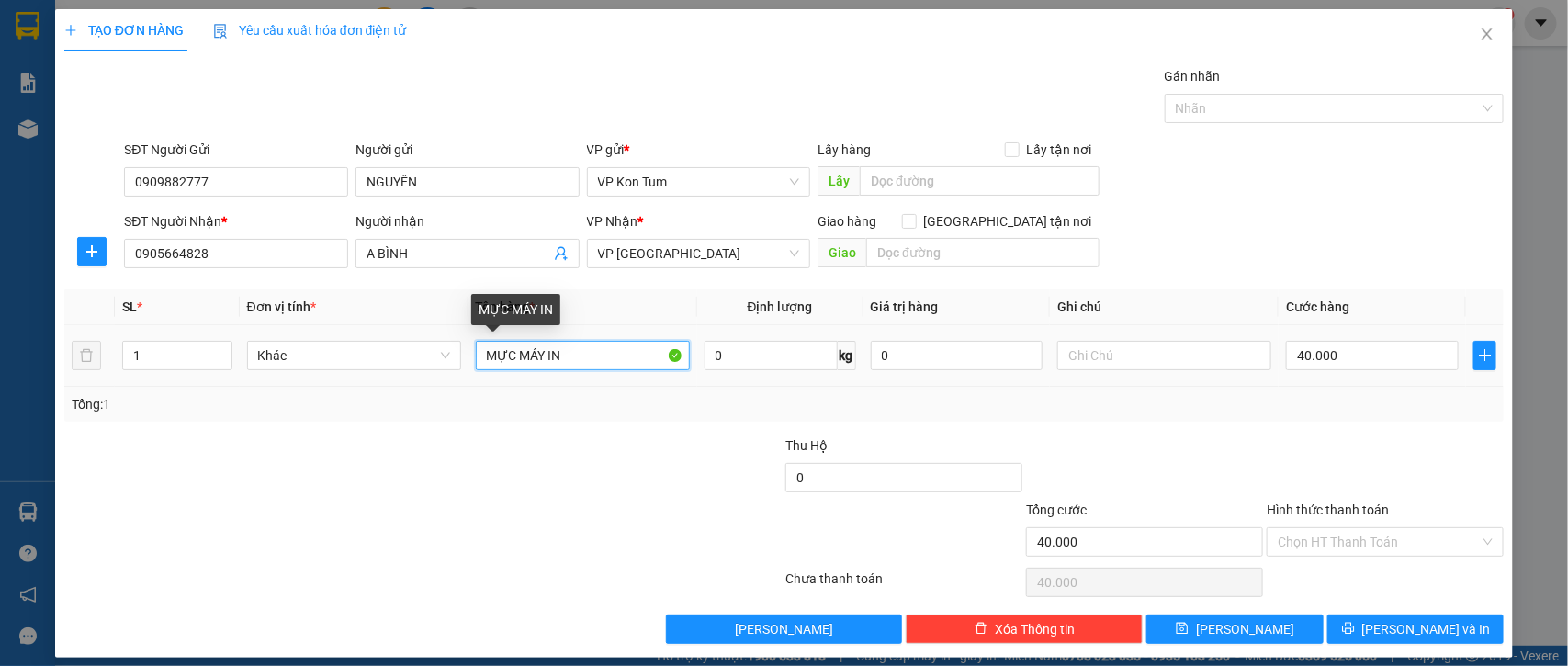
click at [569, 352] on input "MỰC MÁY IN" at bounding box center [583, 355] width 214 height 29
drag, startPoint x: 569, startPoint y: 352, endPoint x: 442, endPoint y: 343, distance: 127.3
click at [442, 343] on tr "1 Khác MỰC MÁY IN 0 kg 0 40.000" at bounding box center [784, 356] width 1440 height 62
type input "MÁY IN"
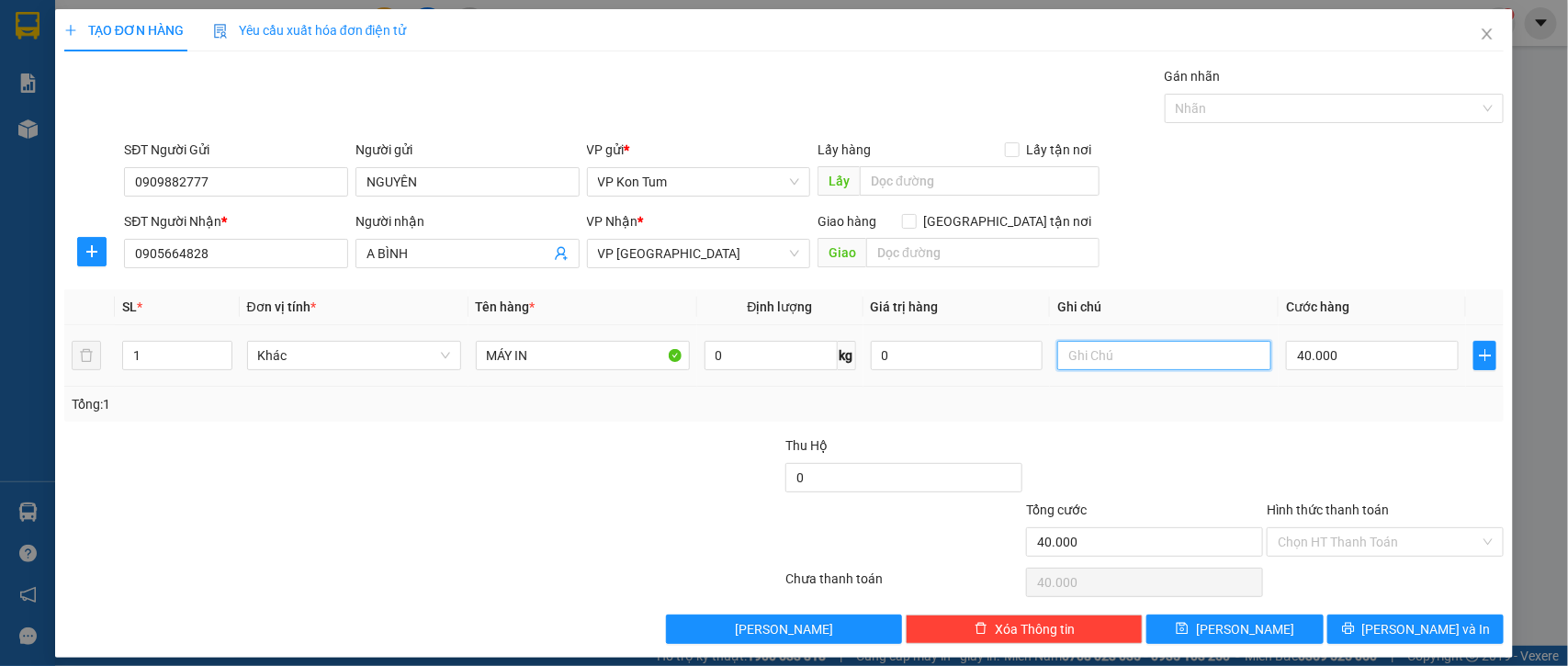
click at [1061, 356] on input "text" at bounding box center [1163, 355] width 214 height 29
type input "TM"
click at [1196, 438] on div at bounding box center [1144, 468] width 241 height 64
click at [1348, 360] on input "40.000" at bounding box center [1372, 355] width 172 height 29
click at [832, 407] on div "Tổng: 1" at bounding box center [784, 404] width 1426 height 20
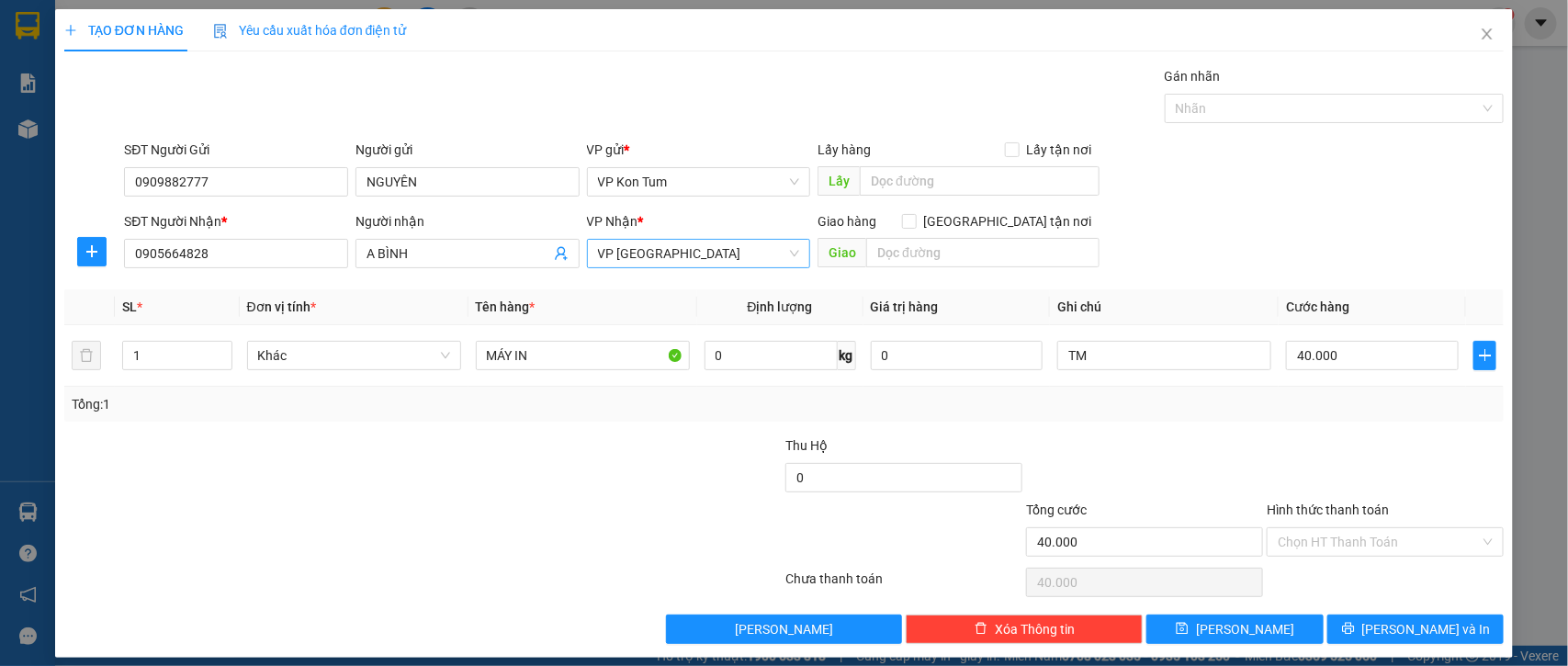
click at [791, 256] on div "VP [GEOGRAPHIC_DATA]" at bounding box center [700, 254] width 225 height 29
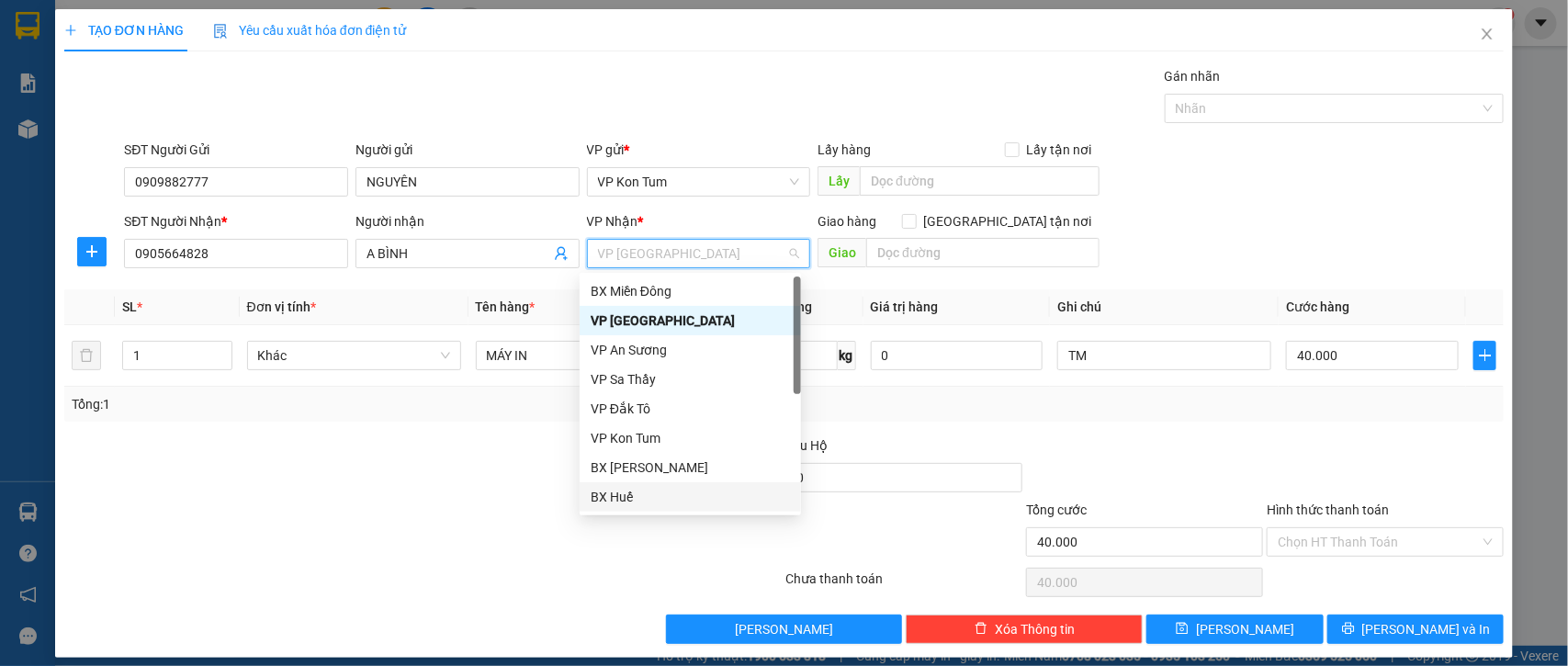
click at [501, 542] on div at bounding box center [303, 531] width 481 height 64
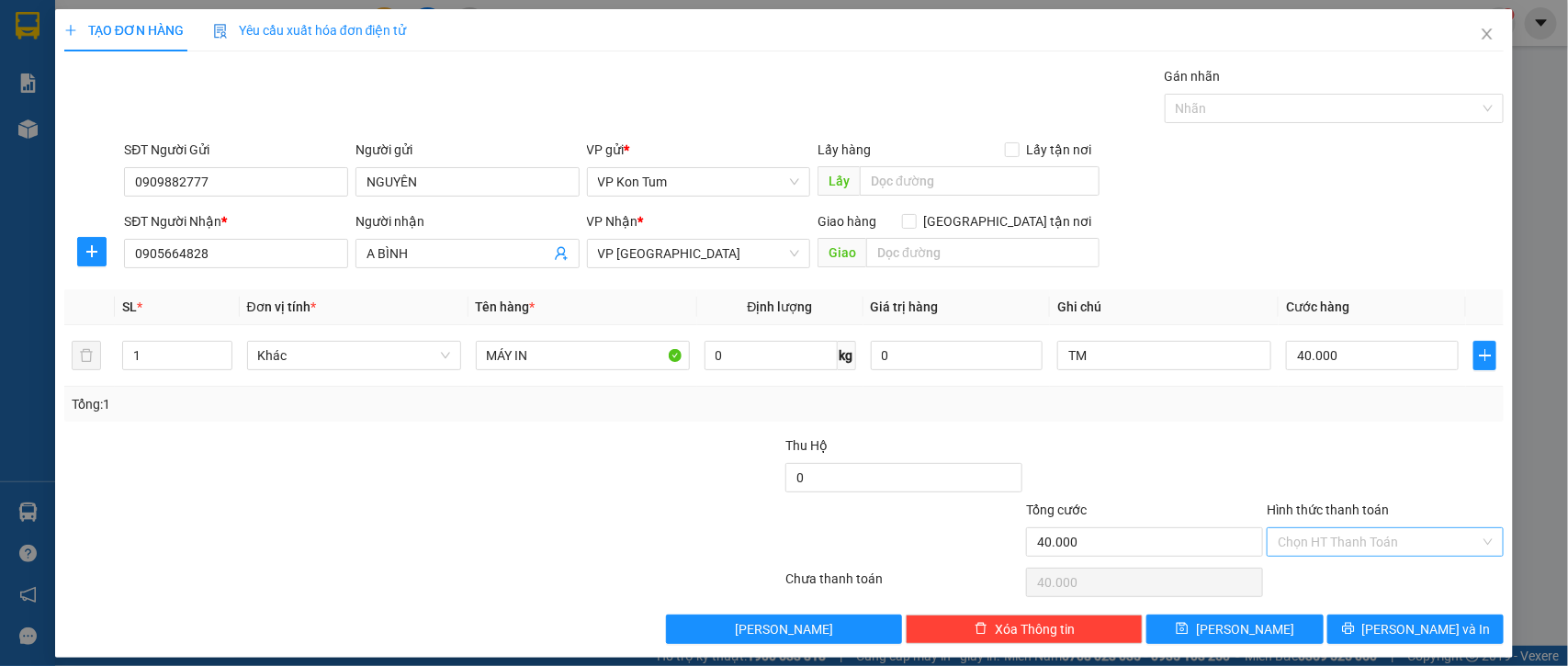
click at [1344, 542] on input "Hình thức thanh toán" at bounding box center [1378, 542] width 202 height 27
drag, startPoint x: 1307, startPoint y: 413, endPoint x: 1247, endPoint y: 469, distance: 82.1
click at [1307, 413] on div "Tại văn phòng" at bounding box center [1369, 418] width 212 height 20
type input "0"
drag, startPoint x: 1376, startPoint y: 634, endPoint x: 923, endPoint y: 319, distance: 551.8
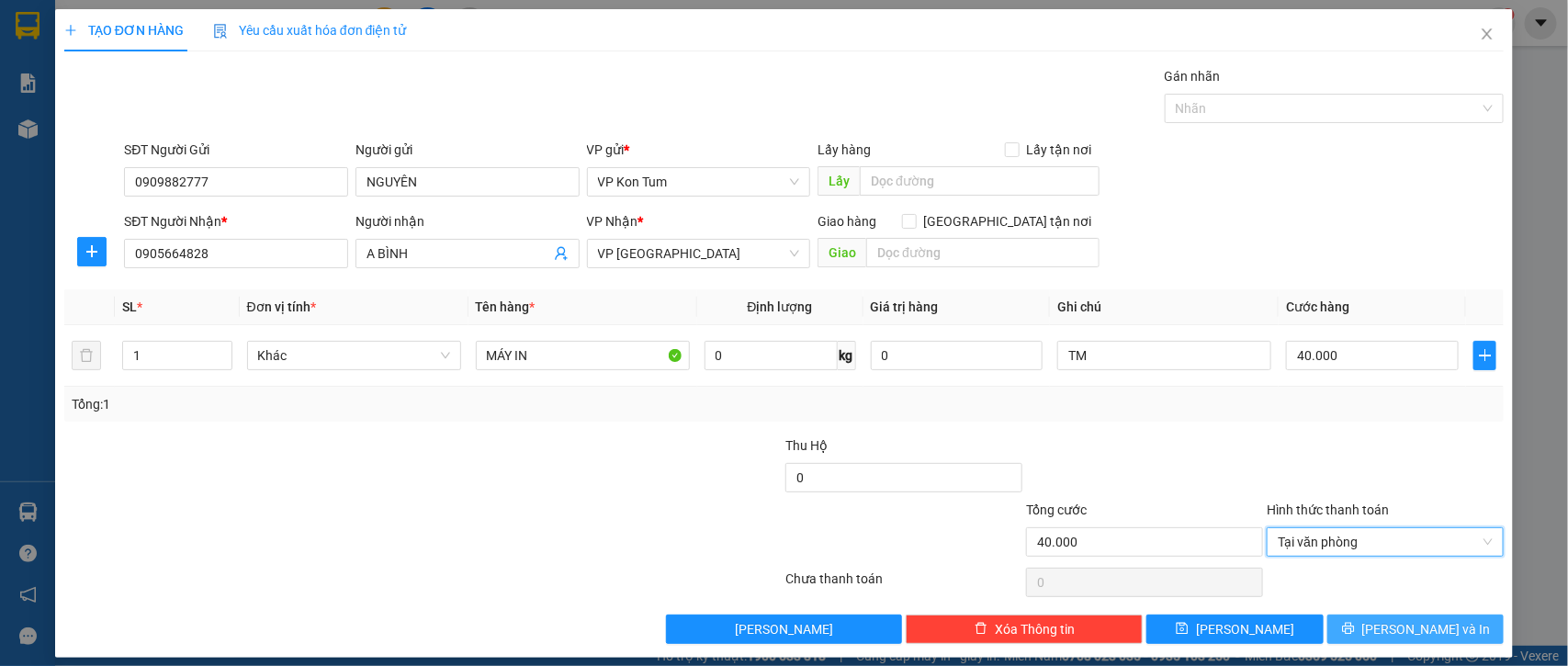
click at [1376, 634] on button "[PERSON_NAME] và In" at bounding box center [1416, 629] width 176 height 29
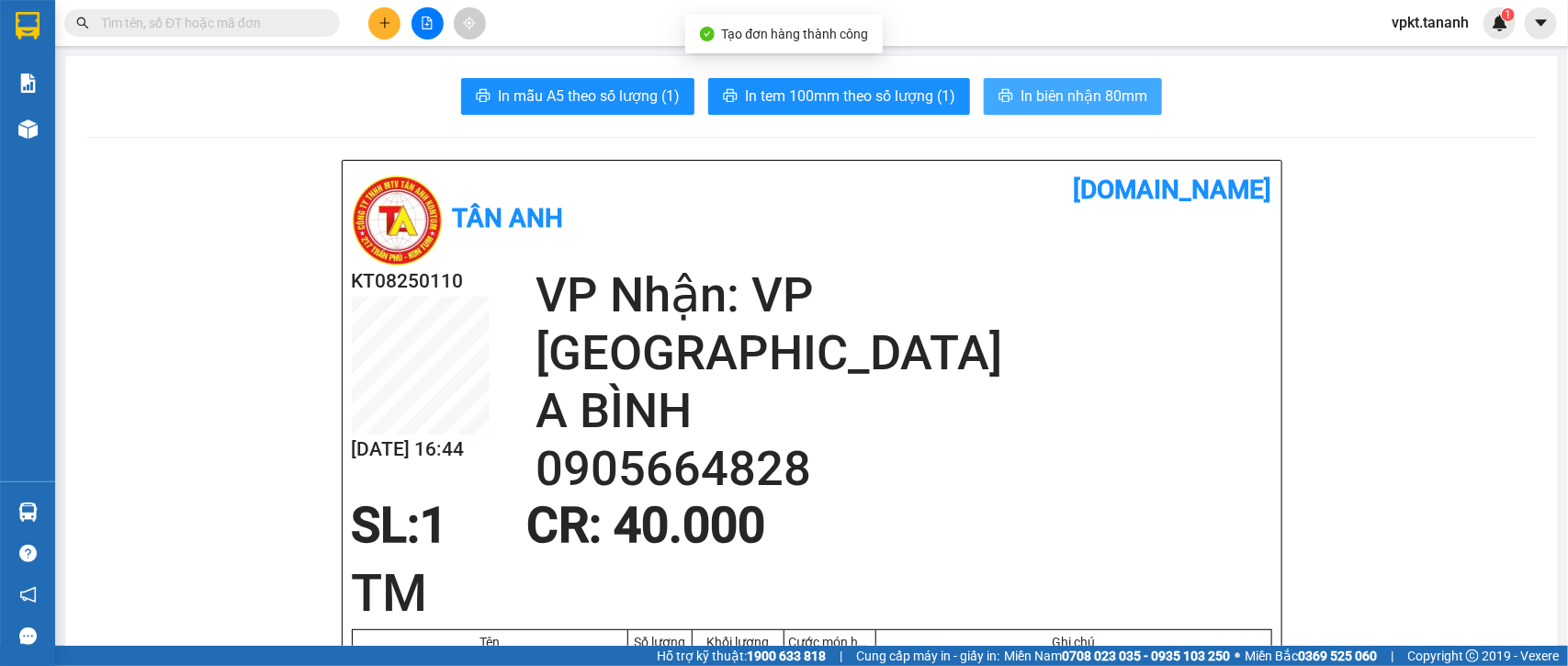
click at [1098, 102] on span "In biên nhận 80mm" at bounding box center [1083, 96] width 127 height 23
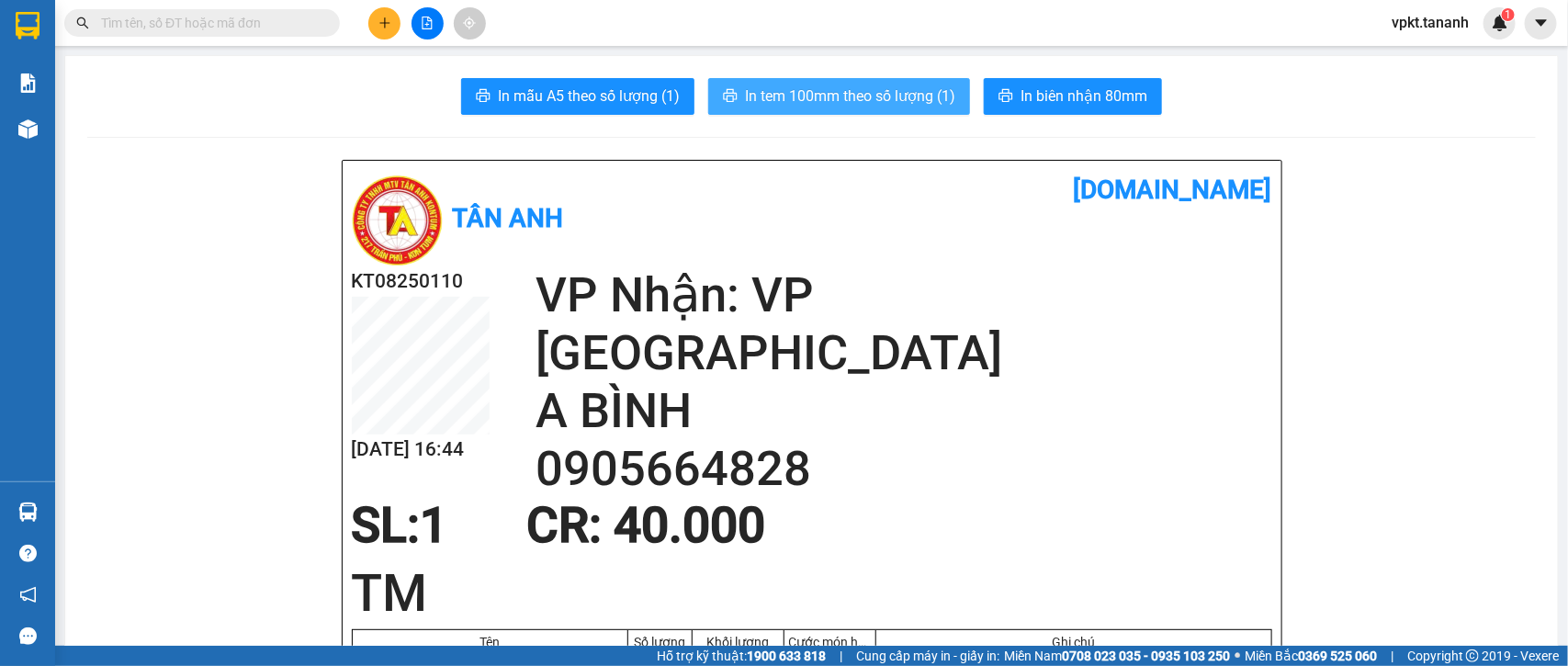
click at [852, 85] on span "In tem 100mm theo số lượng (1)" at bounding box center [850, 96] width 210 height 23
click at [839, 100] on span "In tem 100mm theo số lượng (1)" at bounding box center [850, 96] width 210 height 23
click at [398, 26] on button at bounding box center [384, 23] width 32 height 32
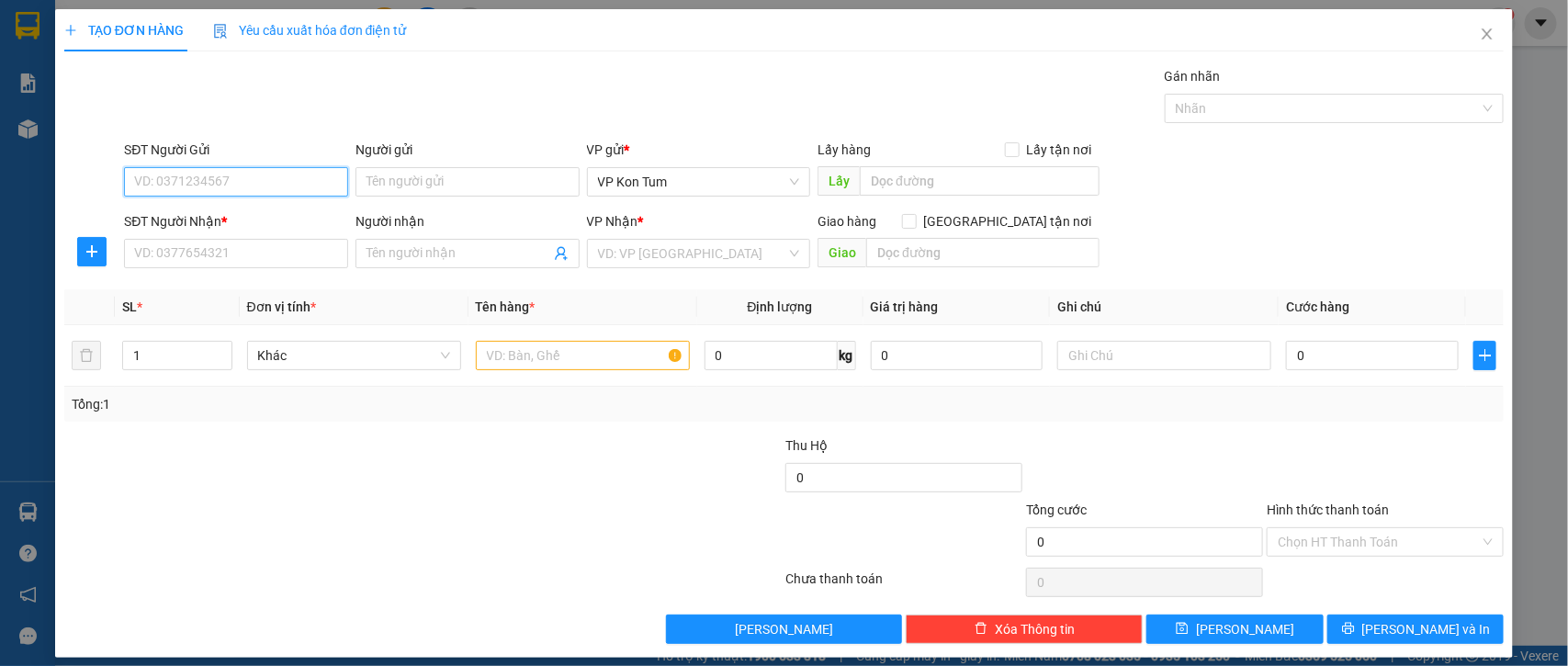
click at [277, 184] on input "SĐT Người Gửi" at bounding box center [236, 182] width 225 height 29
click at [295, 227] on div "0796937481 - LÊ" at bounding box center [234, 219] width 199 height 20
type input "0796937481"
type input "LÊ"
type input "0398906029"
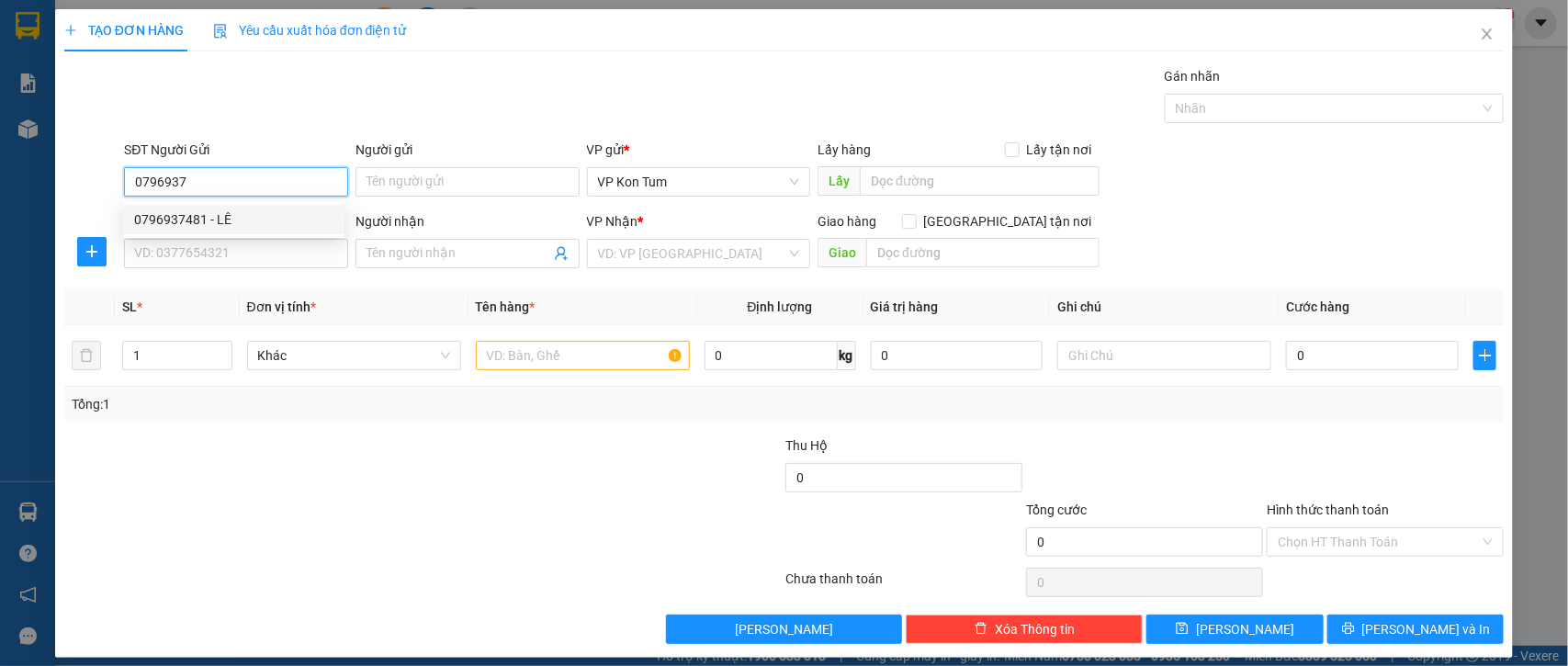
type input "SƯƠNG"
type input "120.000"
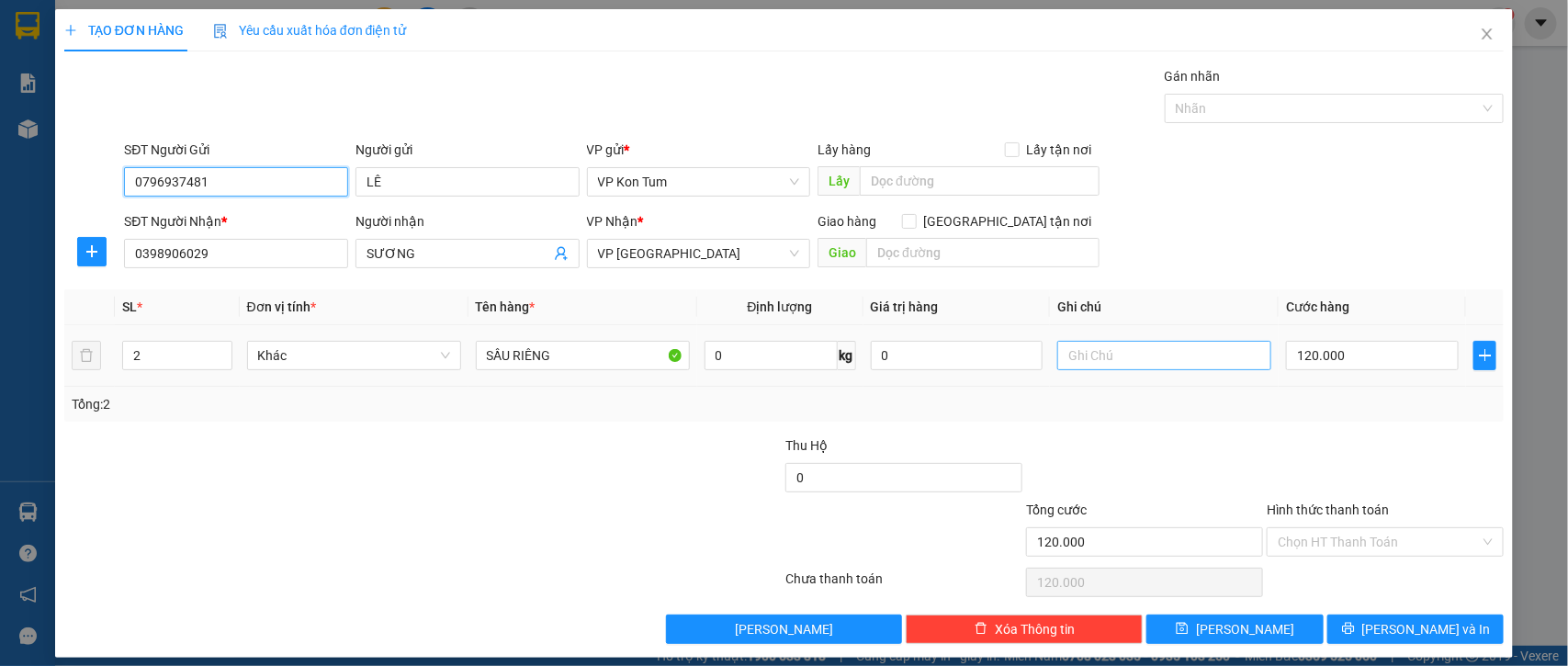
type input "0796937481"
click at [1122, 353] on input "text" at bounding box center [1163, 355] width 214 height 29
click at [1344, 358] on input "120.000" at bounding box center [1372, 355] width 172 height 29
type input "1"
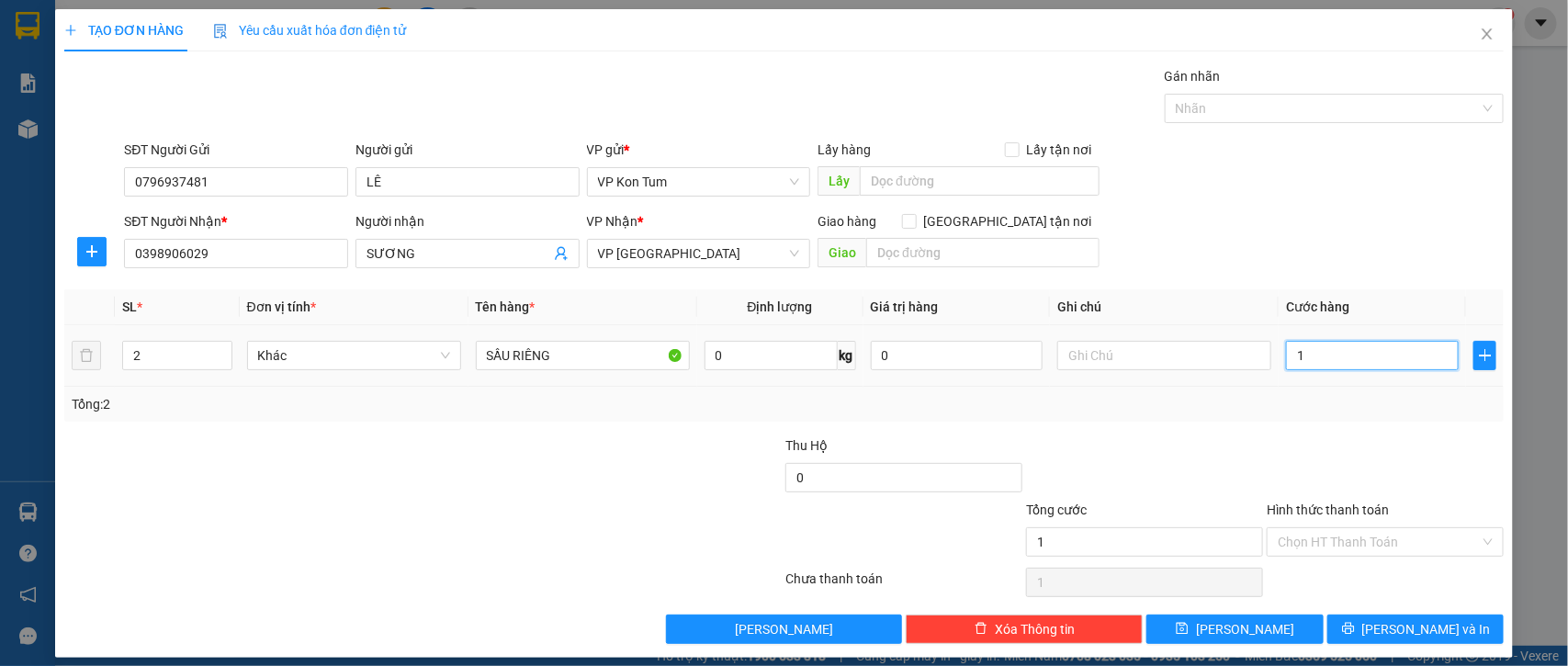
type input "12"
type input "120"
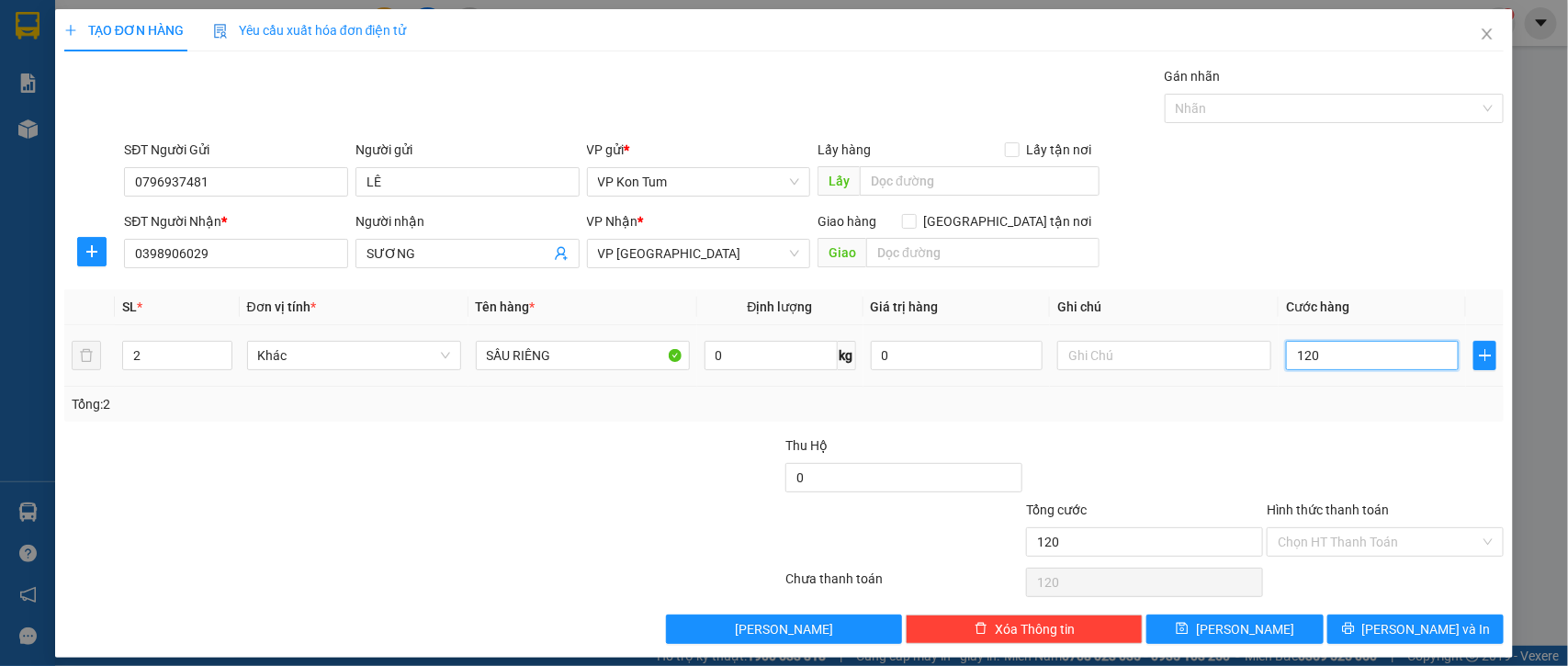
type input "1.200"
type input "12.000"
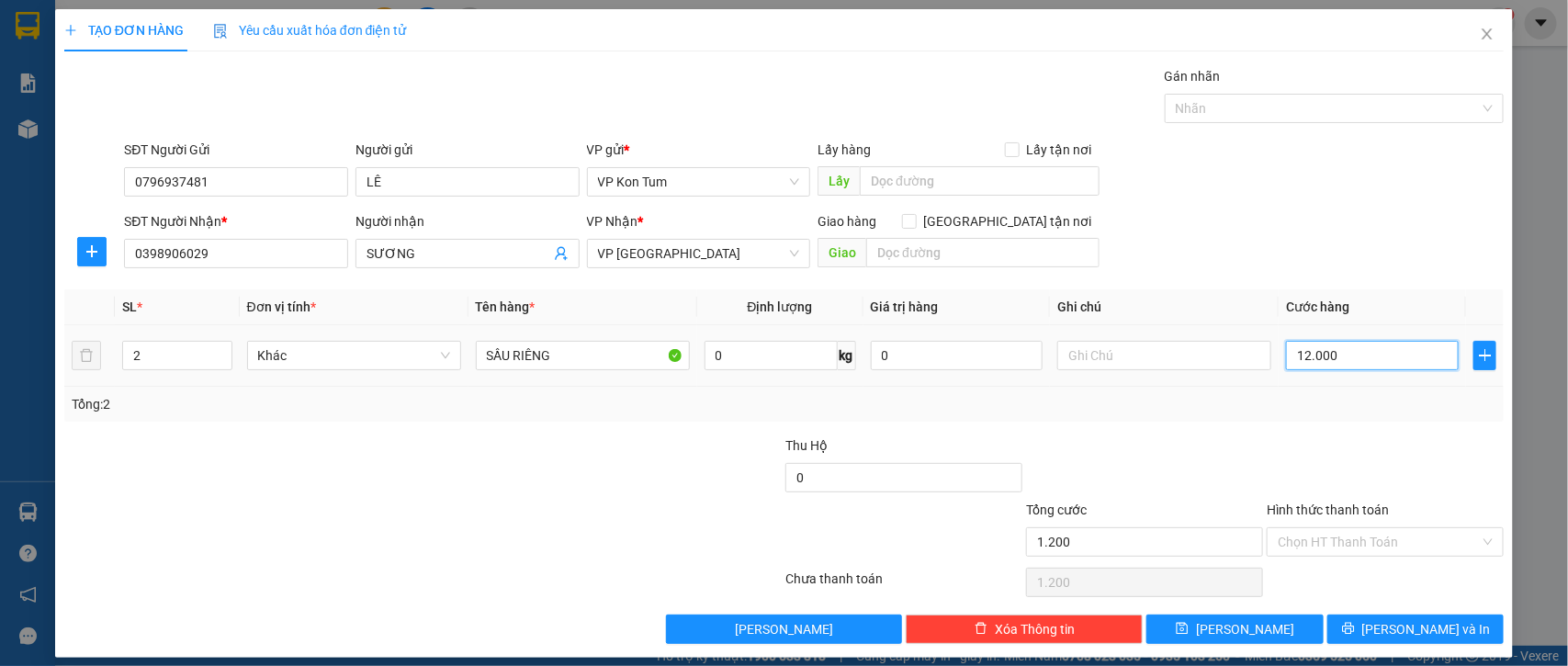
type input "12.000"
type input "120.000"
click at [1238, 462] on div at bounding box center [1144, 468] width 241 height 64
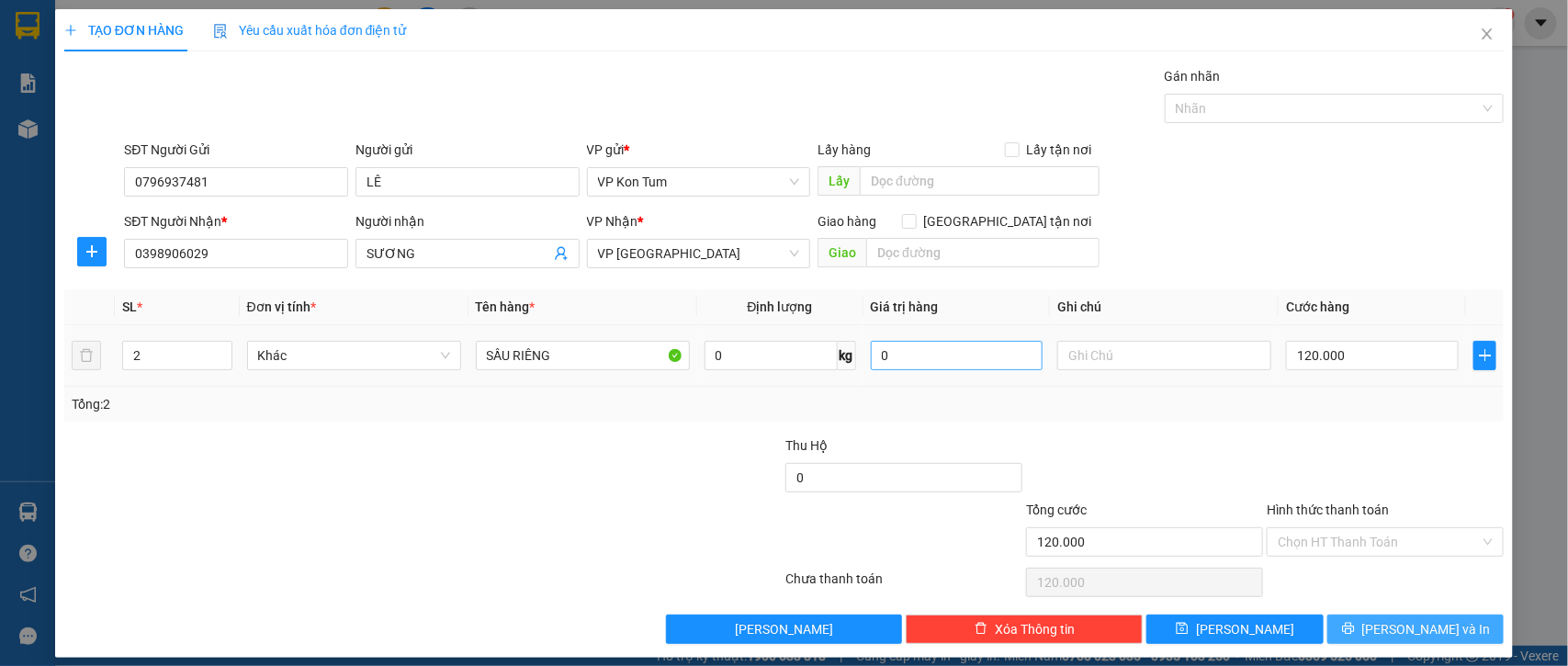
drag, startPoint x: 1387, startPoint y: 627, endPoint x: 988, endPoint y: 359, distance: 480.7
click at [1387, 627] on span "[PERSON_NAME] và In" at bounding box center [1427, 629] width 129 height 20
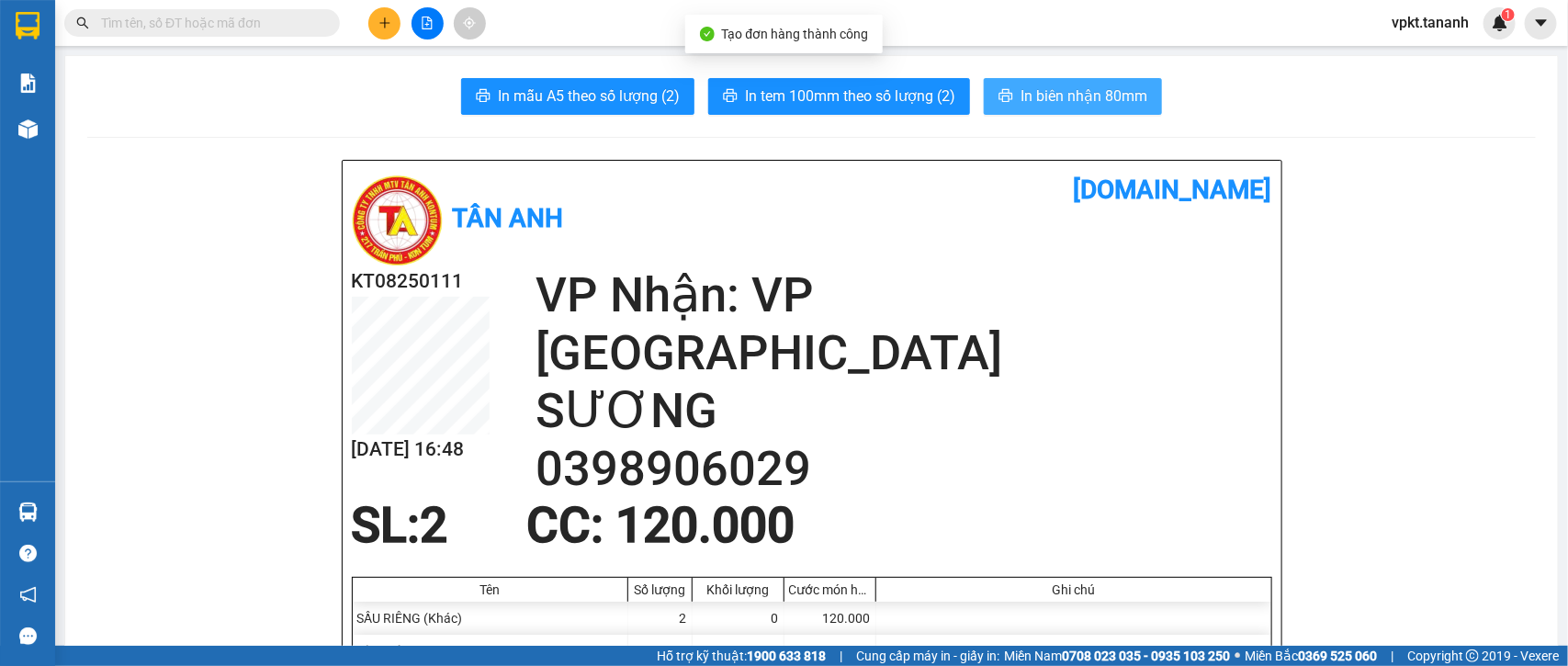
drag, startPoint x: 1024, startPoint y: 84, endPoint x: 1009, endPoint y: 127, distance: 45.5
click at [1024, 84] on span "In biên nhận 80mm" at bounding box center [1083, 96] width 127 height 23
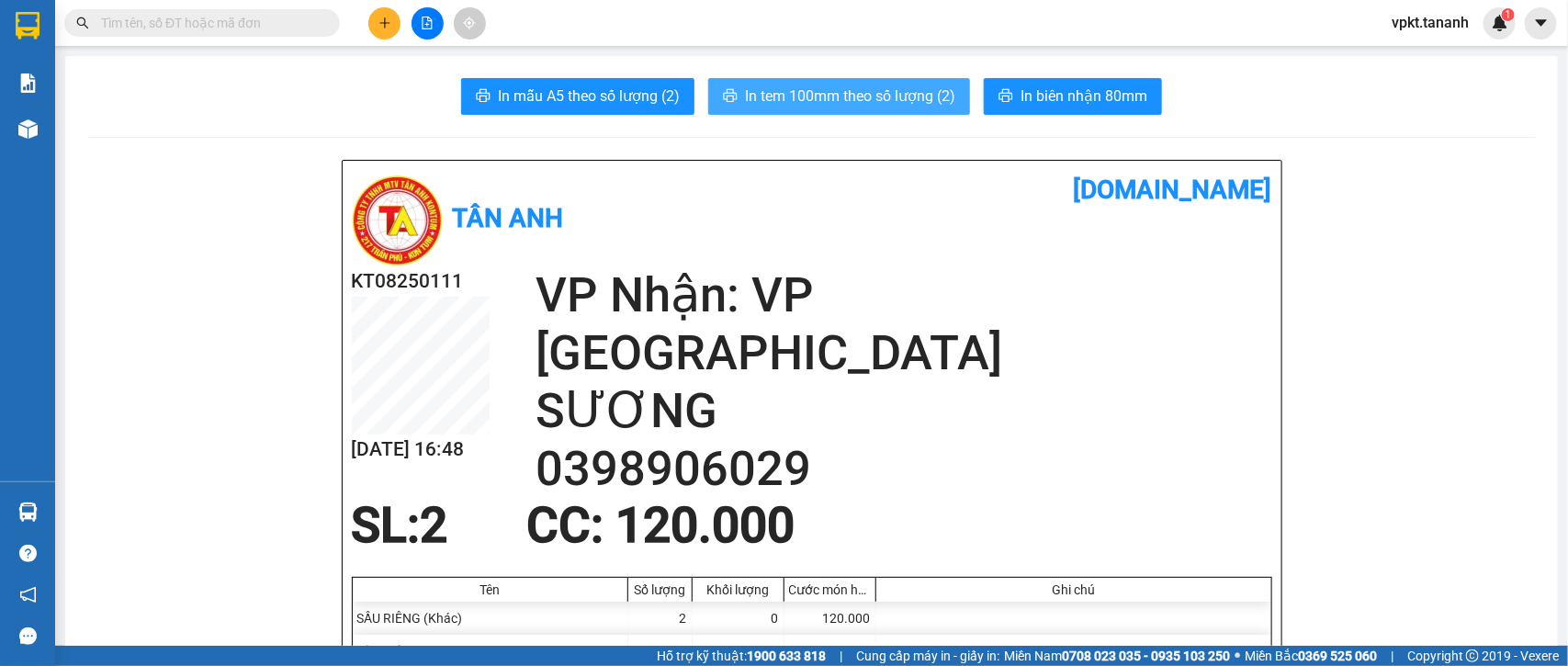
click at [865, 90] on span "In tem 100mm theo số lượng (2)" at bounding box center [850, 96] width 210 height 23
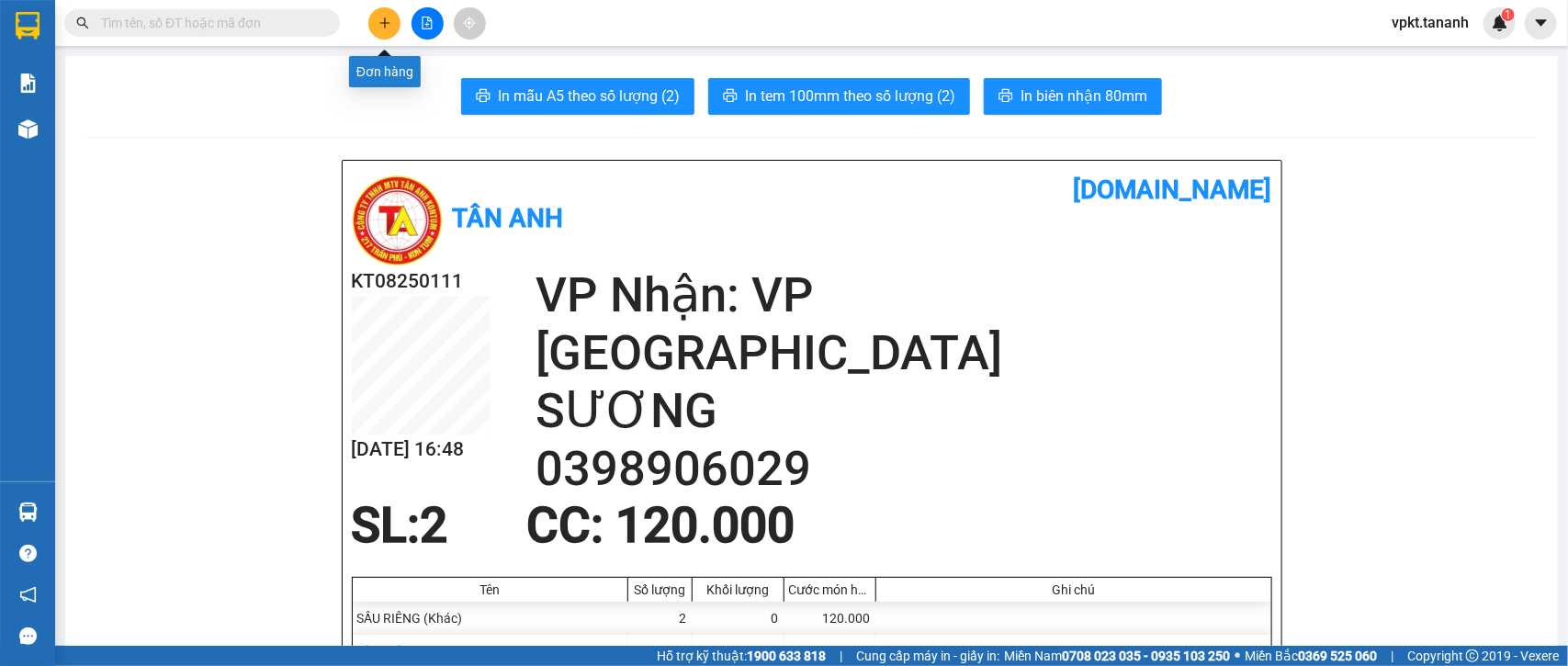
click at [387, 28] on icon "plus" at bounding box center [384, 22] width 13 height 13
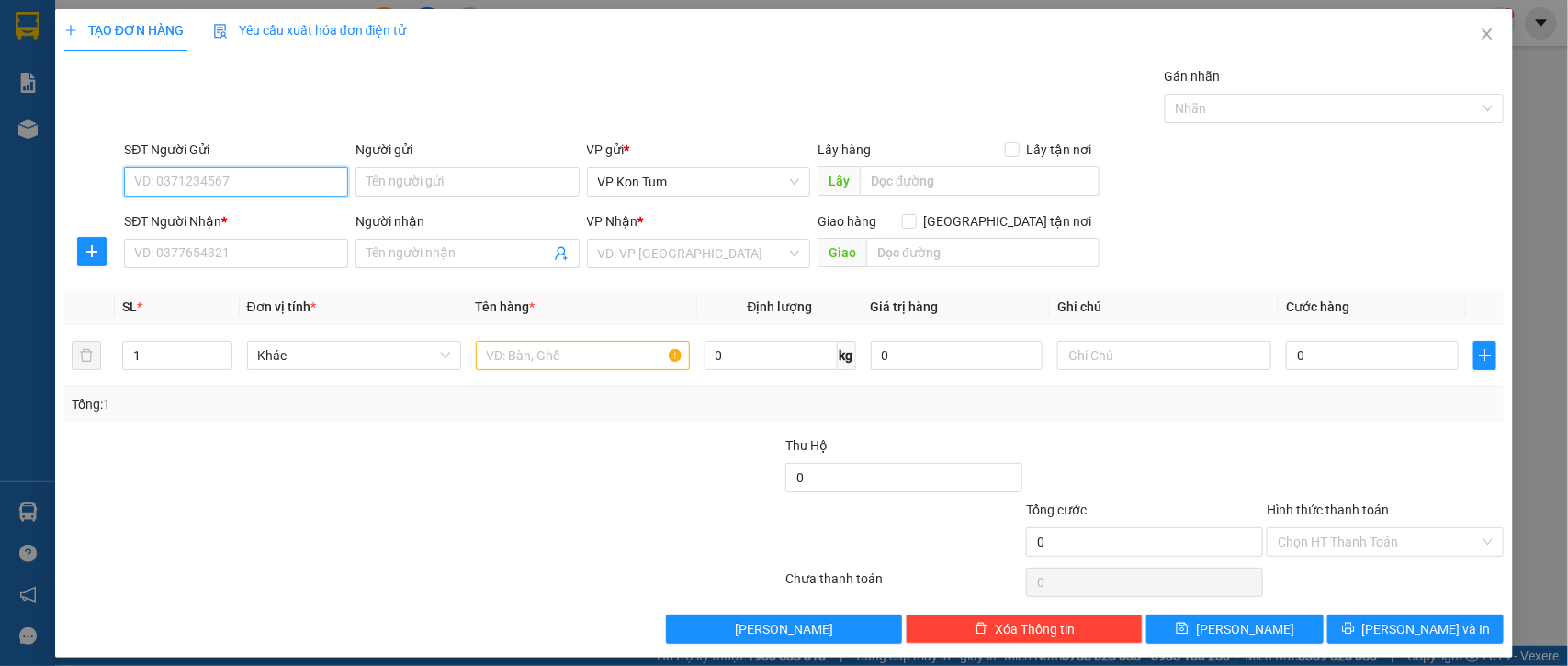
click at [279, 186] on input "SĐT Người Gửi" at bounding box center [236, 182] width 225 height 29
click at [267, 185] on input "SĐT Người Gửi" at bounding box center [236, 182] width 225 height 29
type input "0978400073"
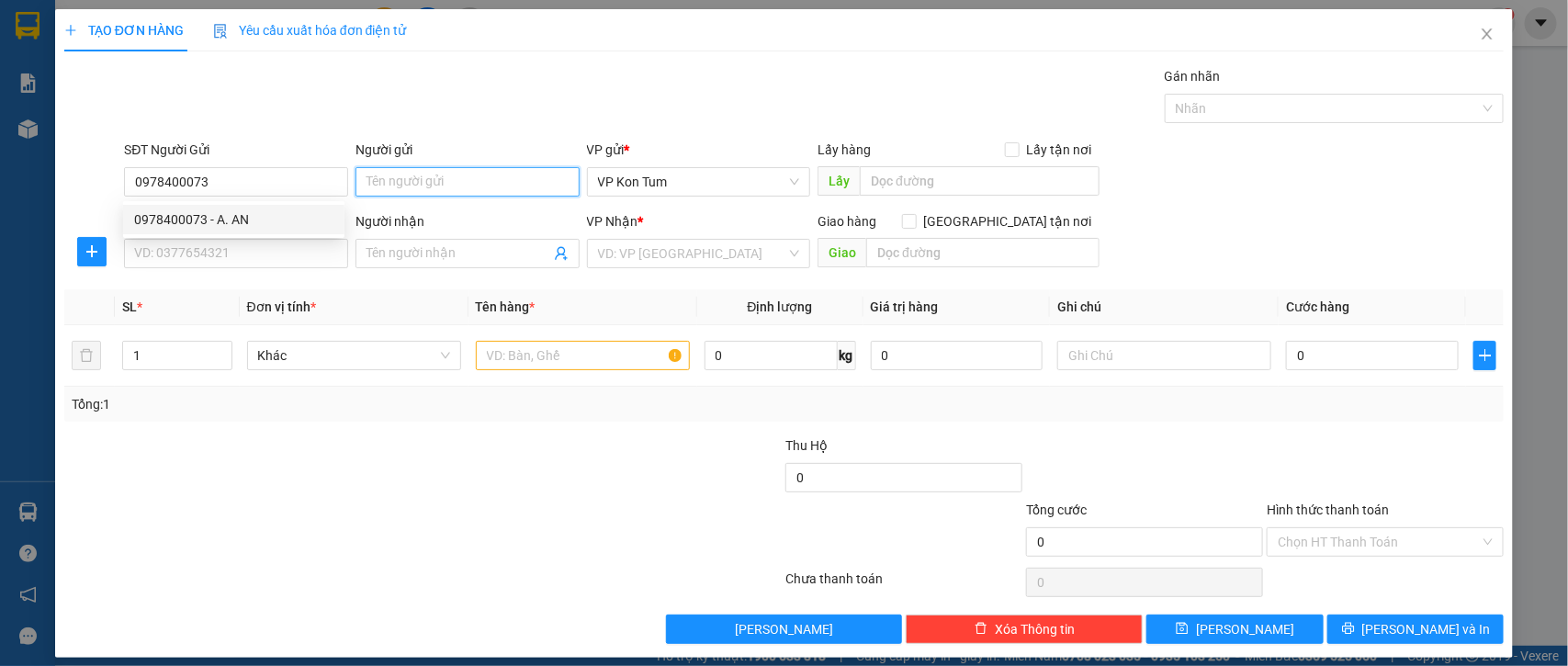
click at [407, 184] on input "Người gửi" at bounding box center [467, 182] width 225 height 29
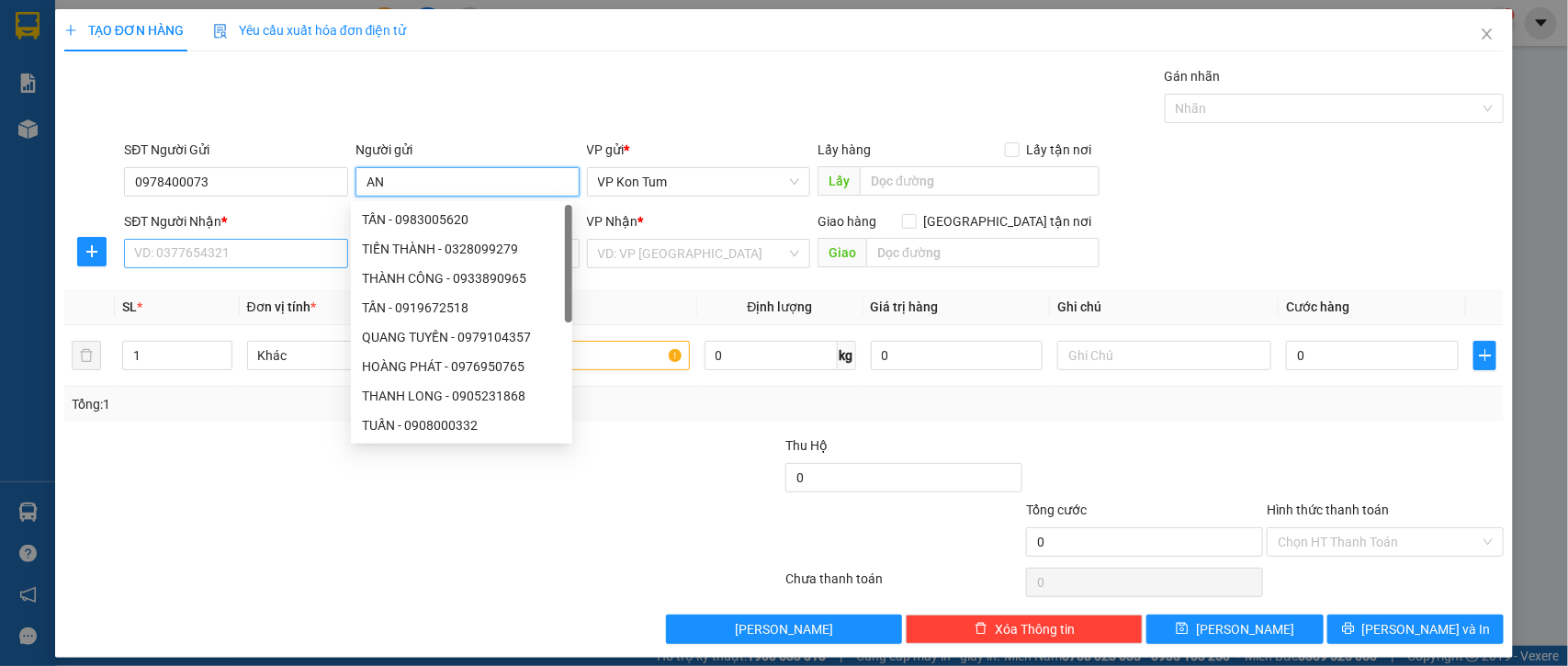
type input "AN"
click at [231, 257] on input "SĐT Người Nhận *" at bounding box center [236, 254] width 225 height 29
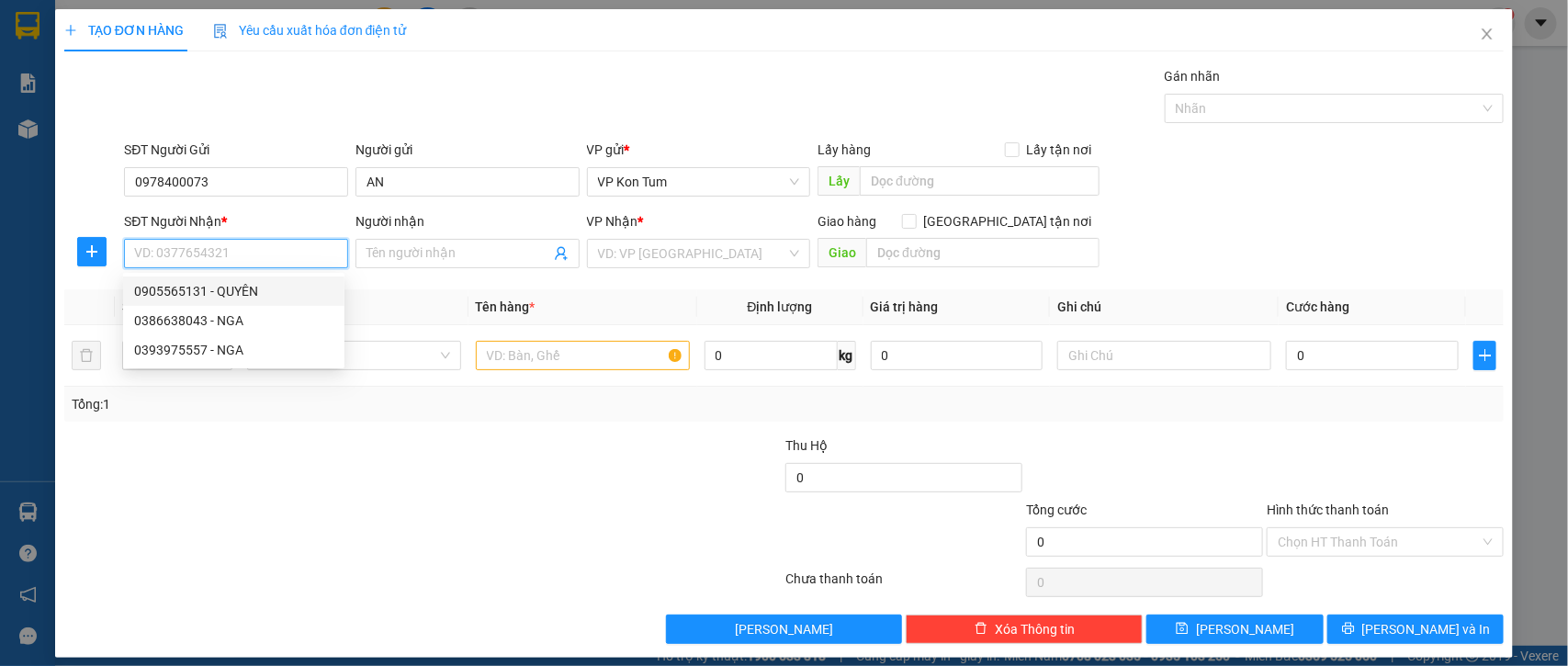
click at [240, 286] on div "0905565131 - QUYÊN" at bounding box center [234, 290] width 199 height 20
type input "0905565131"
type input "QUYÊN"
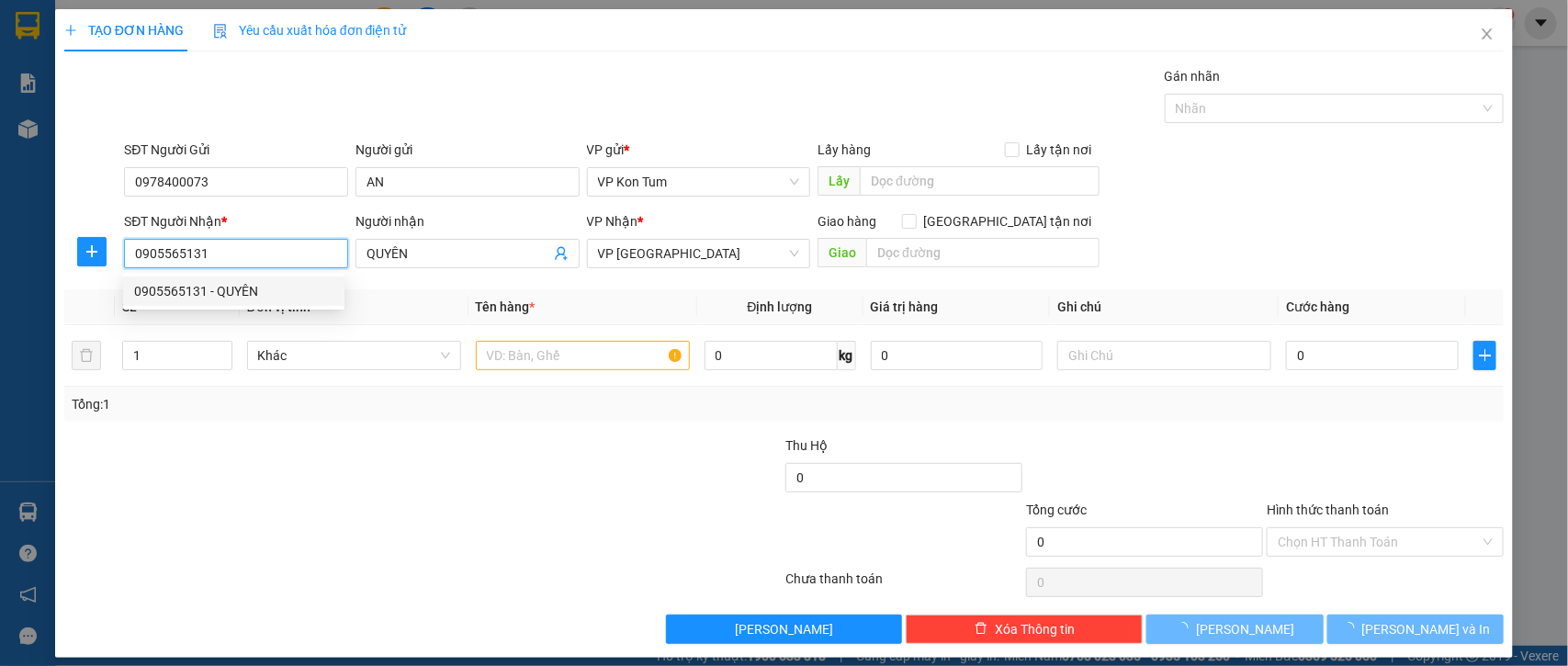
type input "30.000"
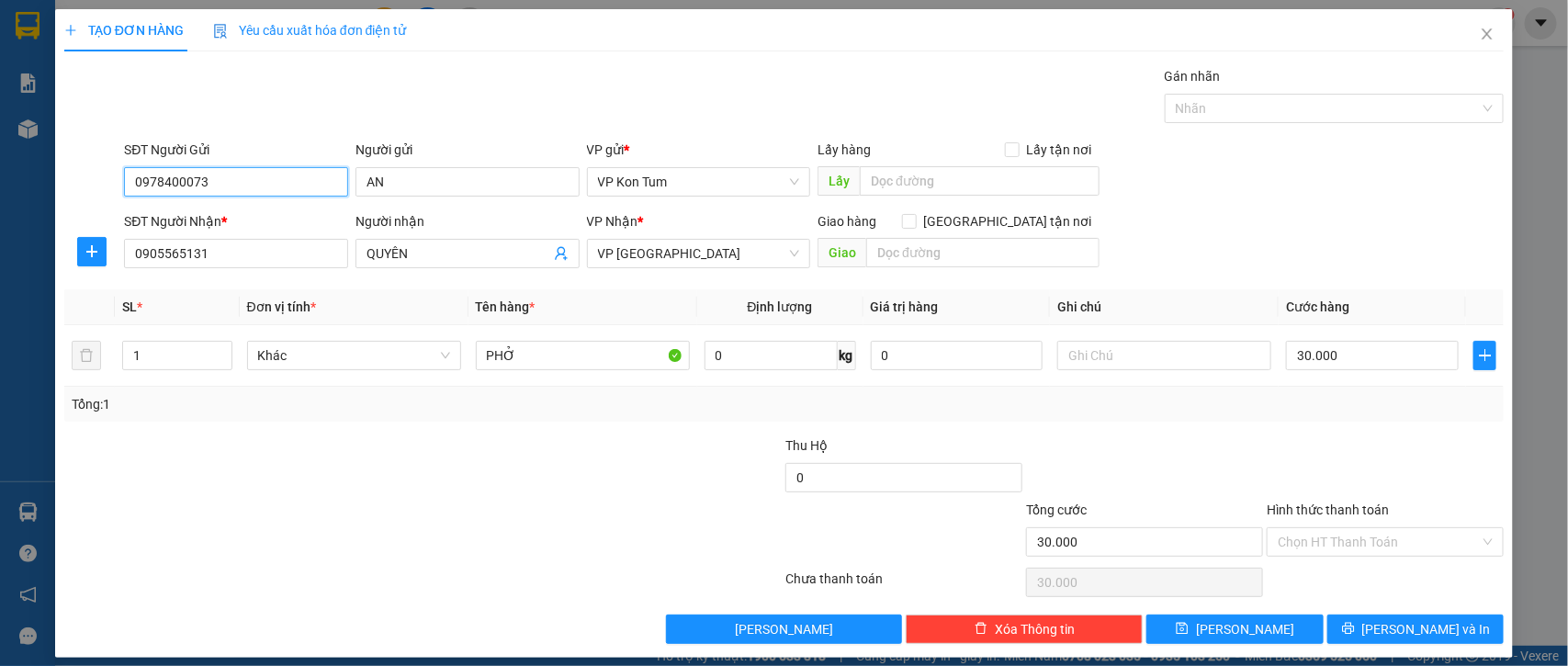
click at [278, 179] on input "0978400073" at bounding box center [236, 182] width 225 height 29
drag, startPoint x: 264, startPoint y: 185, endPoint x: 211, endPoint y: 190, distance: 53.2
click at [211, 190] on input "0978400073" at bounding box center [236, 182] width 225 height 29
click at [229, 221] on div "0978400073 - A. AN" at bounding box center [234, 219] width 199 height 20
type input "A. AN"
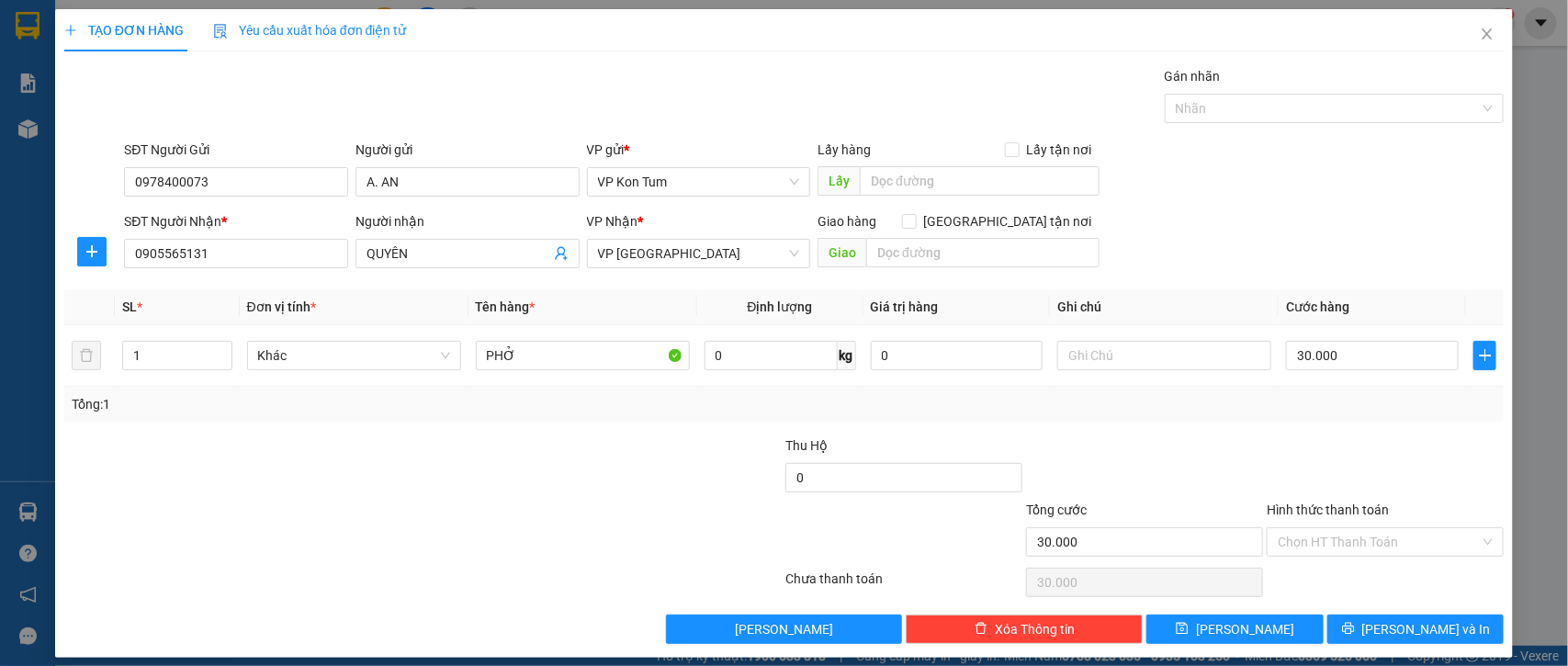
click at [377, 432] on div "Transit Pickup Surcharge Ids Transit Deliver Surcharge Ids Transit Deliver Surc…" at bounding box center [784, 354] width 1440 height 578
click at [1059, 354] on input "text" at bounding box center [1163, 355] width 214 height 29
type input "TM"
drag, startPoint x: 911, startPoint y: 418, endPoint x: 810, endPoint y: 397, distance: 103.2
click at [911, 418] on div "Tổng: 1" at bounding box center [784, 405] width 1440 height 35
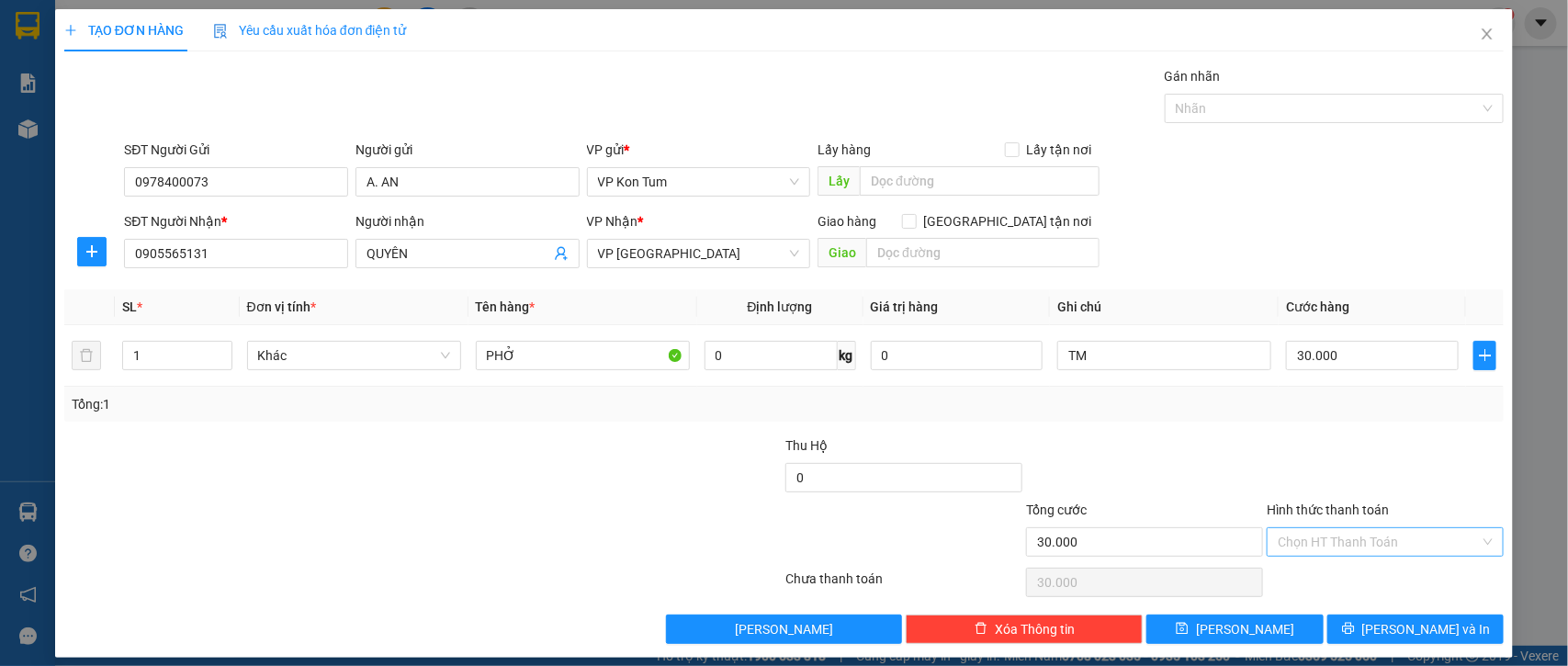
click at [1340, 547] on input "Hình thức thanh toán" at bounding box center [1378, 542] width 202 height 27
click at [1318, 414] on div "Tại văn phòng" at bounding box center [1369, 418] width 212 height 20
type input "0"
click at [1348, 631] on button "[PERSON_NAME] và In" at bounding box center [1416, 629] width 176 height 29
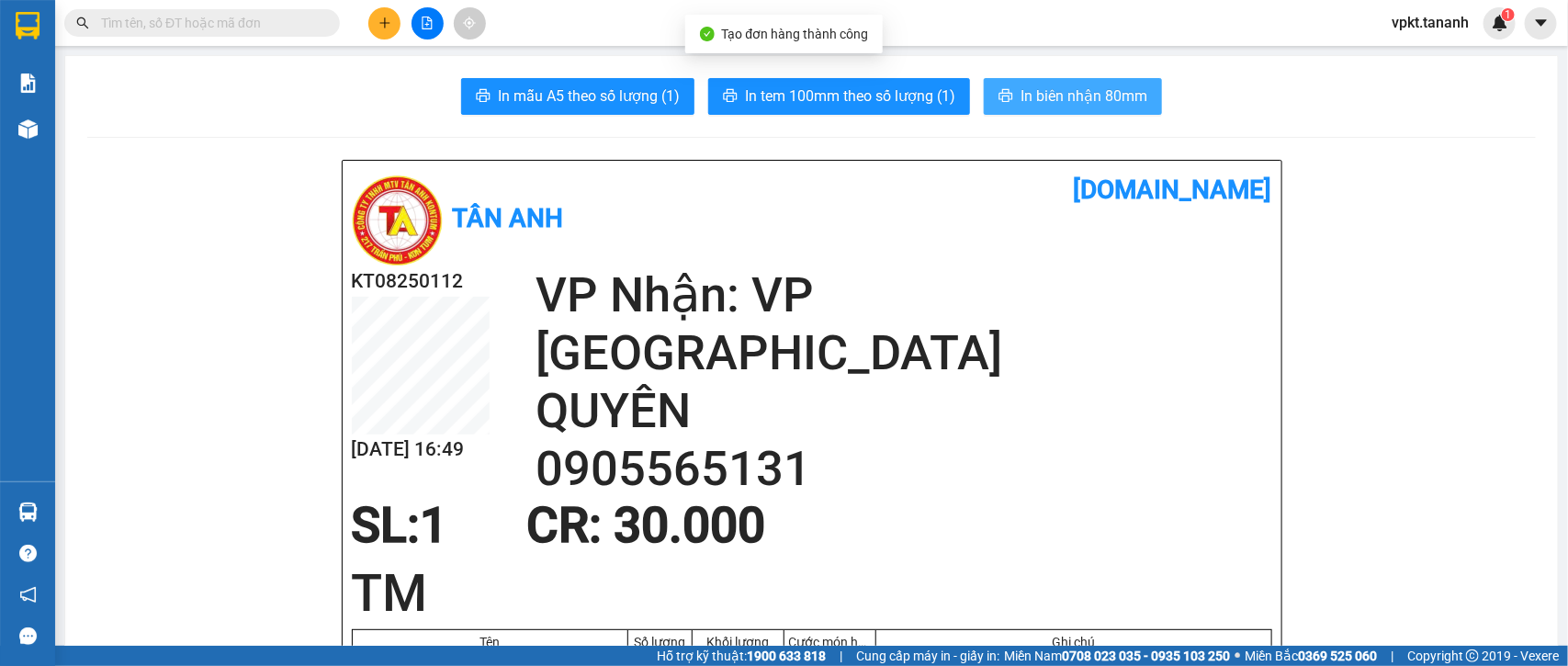
click at [1055, 100] on span "In biên nhận 80mm" at bounding box center [1083, 96] width 127 height 23
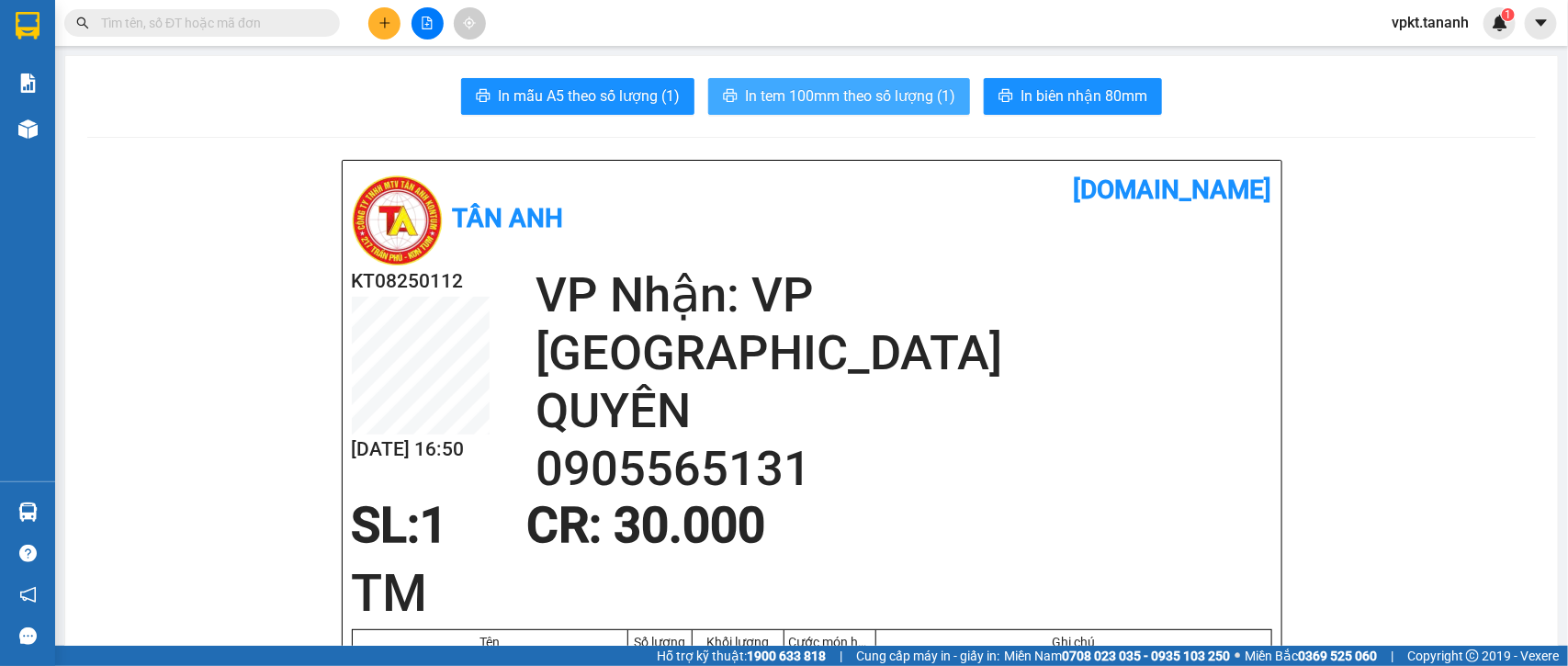
click at [915, 94] on span "In tem 100mm theo số lượng (1)" at bounding box center [850, 96] width 210 height 23
